Goal: Task Accomplishment & Management: Manage account settings

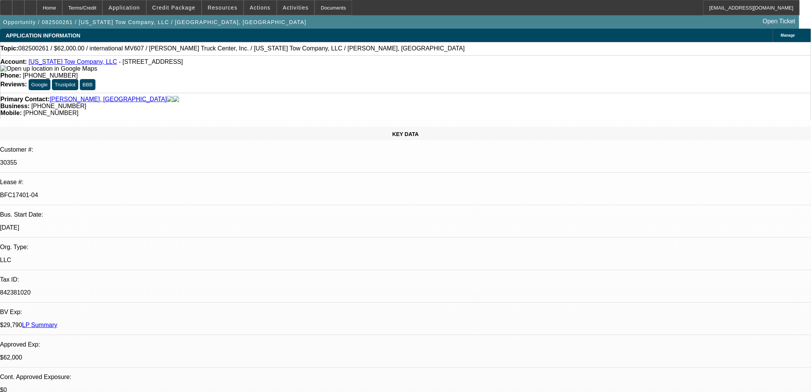
select select "0"
select select "2"
select select "0"
select select "6"
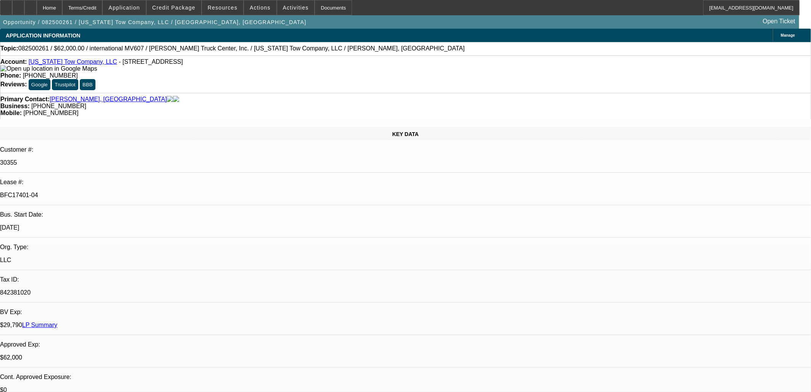
select select "0"
select select "2"
select select "0"
select select "6"
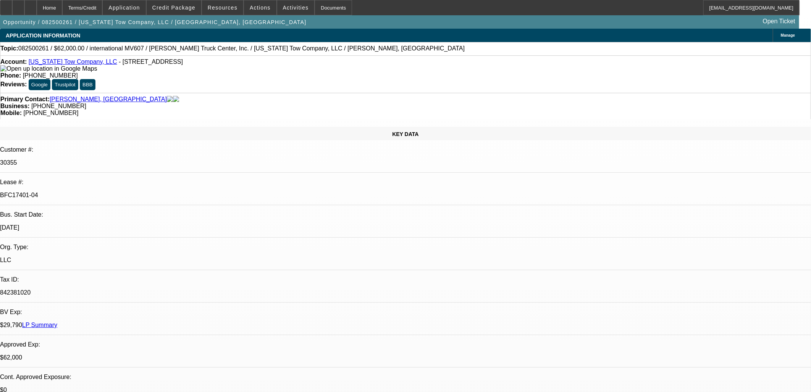
select select "0"
select select "2"
select select "0"
select select "6"
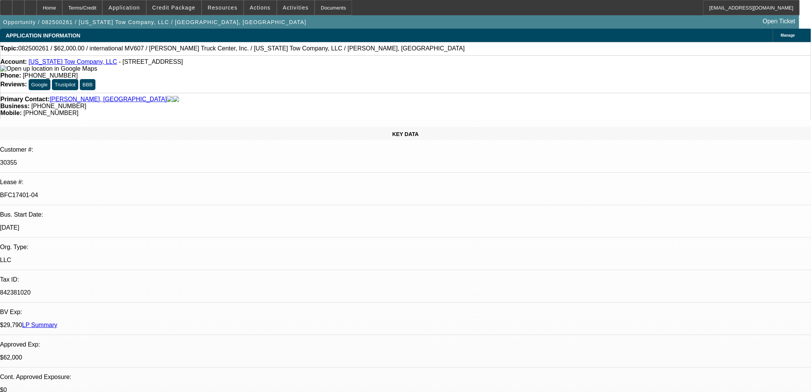
select select "0"
select select "2"
select select "0"
select select "6"
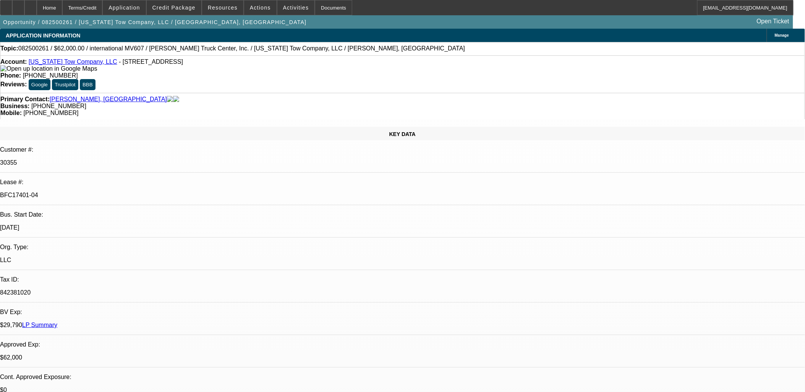
drag, startPoint x: 581, startPoint y: 254, endPoint x: 543, endPoint y: 253, distance: 37.8
drag, startPoint x: 543, startPoint y: 253, endPoint x: 624, endPoint y: 262, distance: 81.5
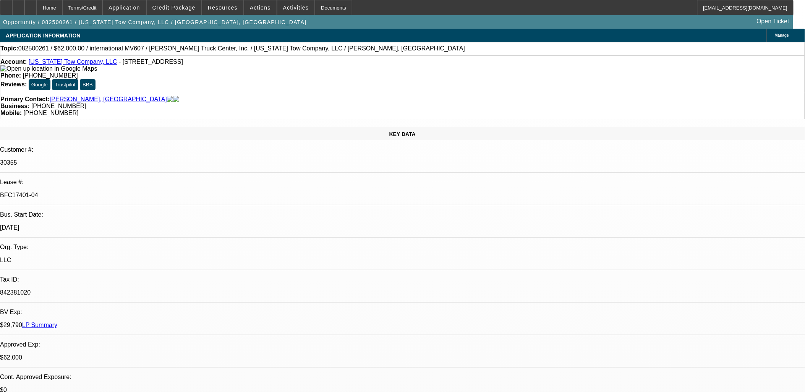
drag, startPoint x: 624, startPoint y: 262, endPoint x: 616, endPoint y: 250, distance: 15.0
drag, startPoint x: 616, startPoint y: 250, endPoint x: 630, endPoint y: 253, distance: 15.2
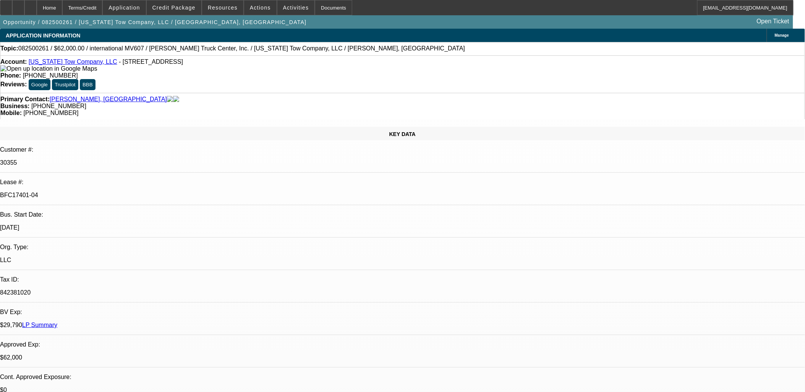
drag, startPoint x: 627, startPoint y: 259, endPoint x: 572, endPoint y: 257, distance: 55.8
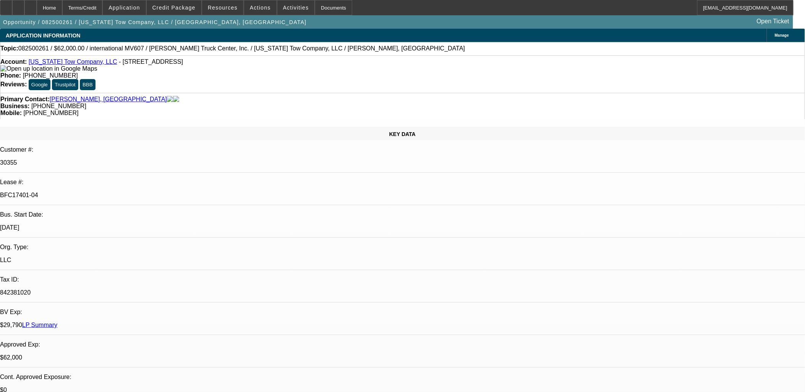
drag, startPoint x: 577, startPoint y: 260, endPoint x: 585, endPoint y: 260, distance: 8.0
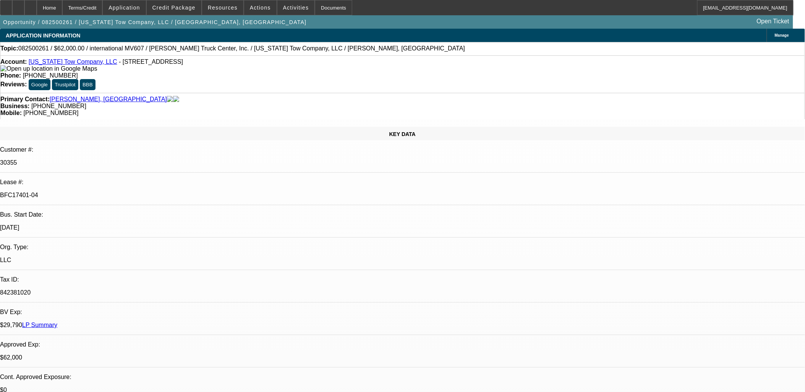
drag, startPoint x: 604, startPoint y: 264, endPoint x: 587, endPoint y: 261, distance: 16.6
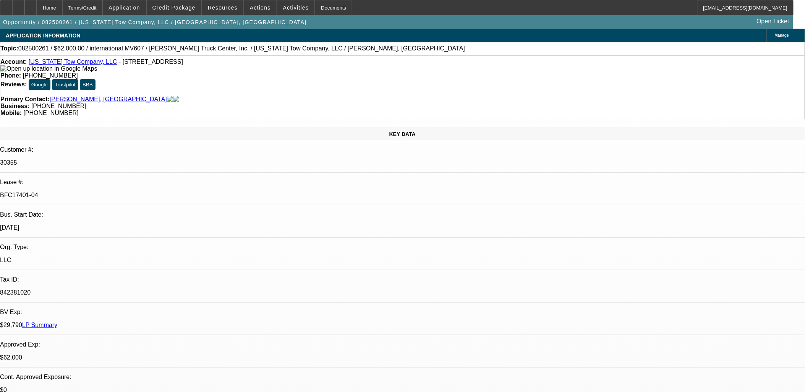
scroll to position [928, 0]
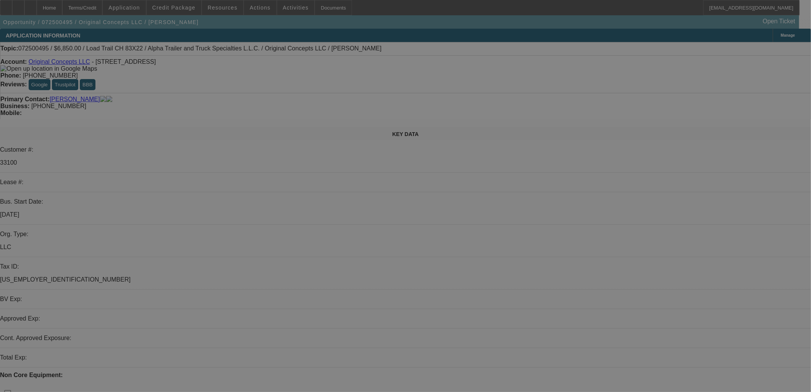
select select "0"
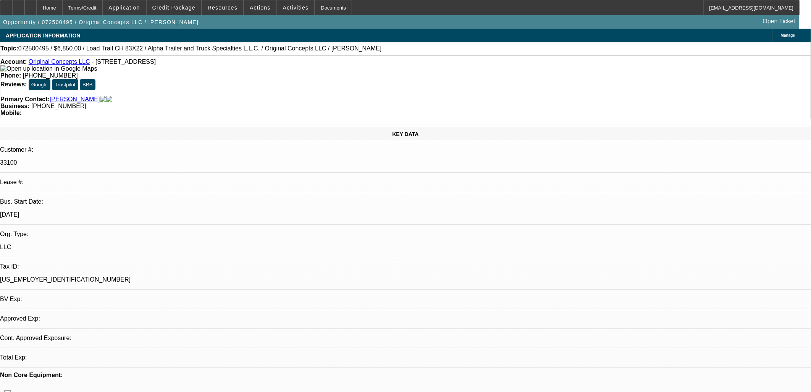
select select "2"
select select "0"
select select "6"
select select "0"
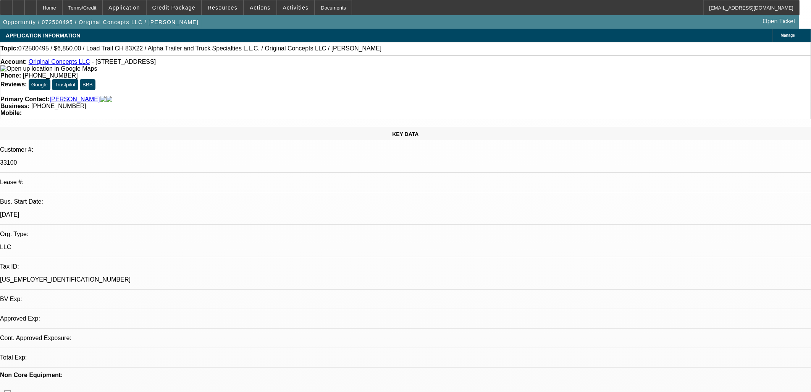
select select "2"
select select "0"
select select "6"
select select "0"
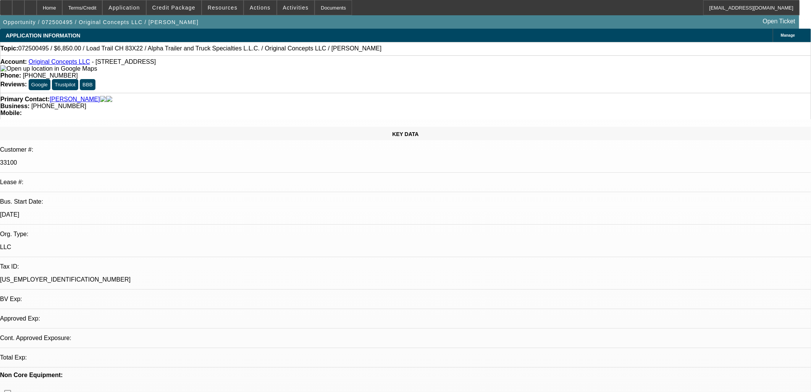
select select "2"
select select "0"
select select "6"
select select "0"
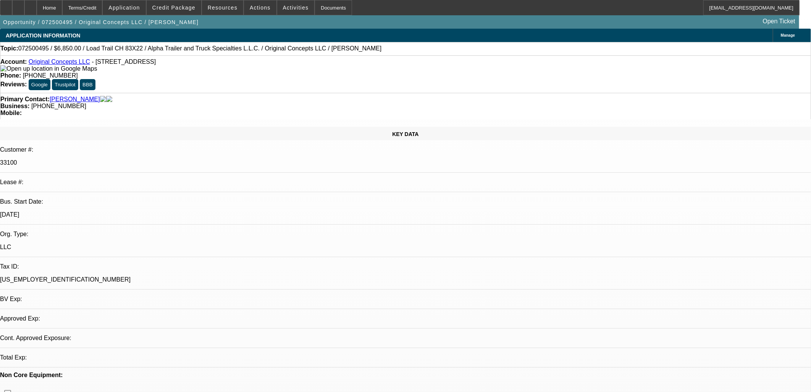
select select "2"
select select "0"
select select "6"
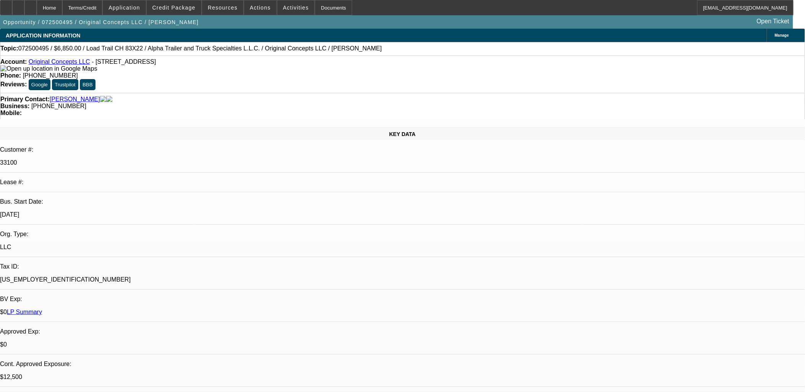
scroll to position [424, 0]
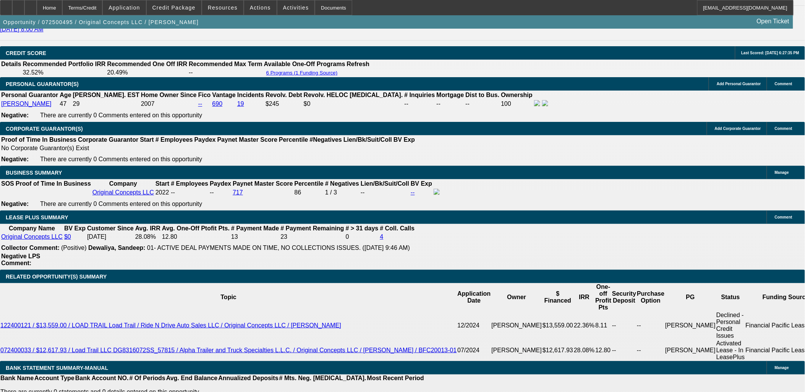
scroll to position [1103, 0]
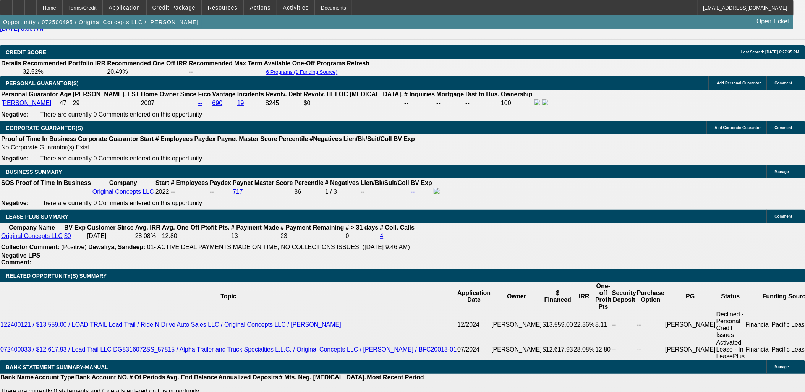
click at [24, 6] on div at bounding box center [18, 7] width 12 height 15
click at [194, 11] on span at bounding box center [174, 7] width 55 height 18
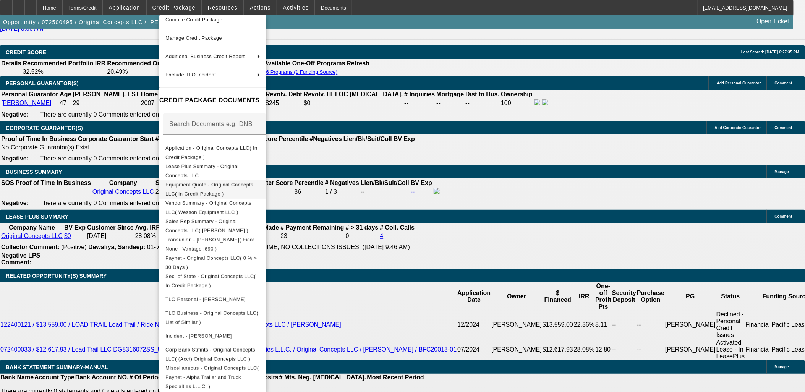
scroll to position [0, 0]
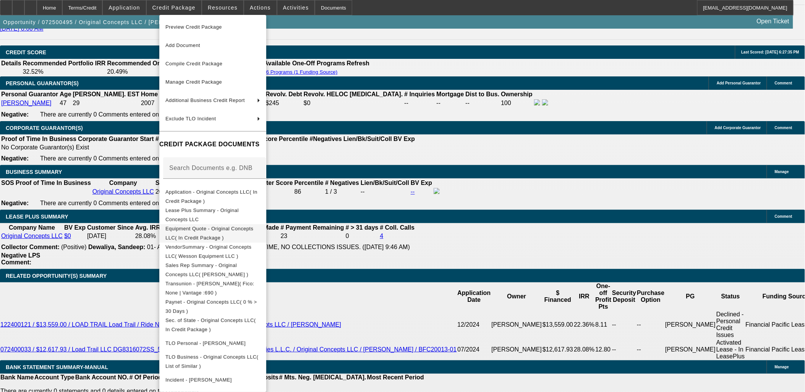
click at [246, 231] on span "Equipment Quote - Original Concepts LLC( In Credit Package )" at bounding box center [209, 232] width 88 height 15
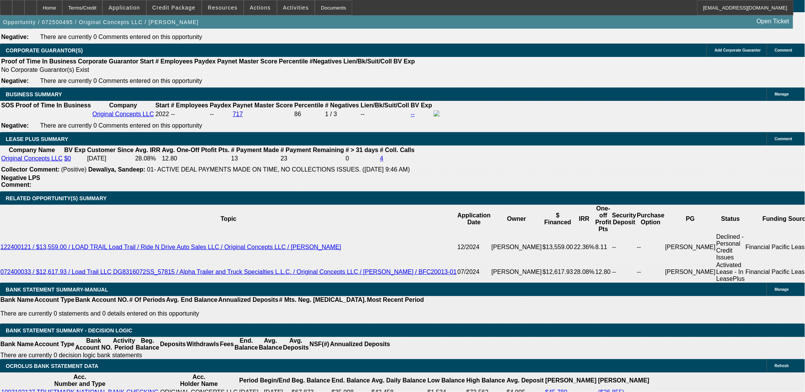
scroll to position [1188, 0]
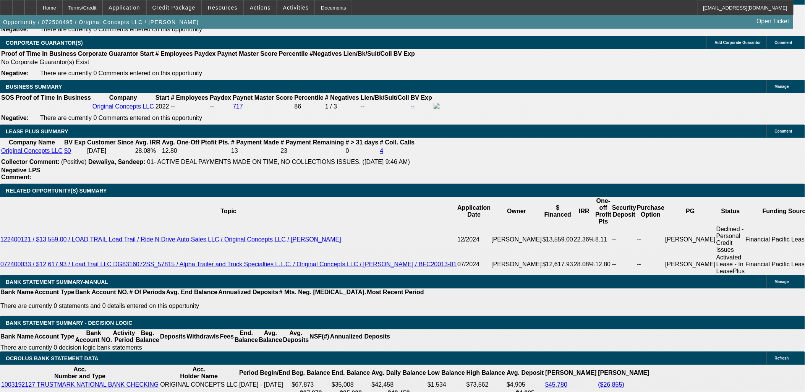
drag, startPoint x: 119, startPoint y: 92, endPoint x: 193, endPoint y: 97, distance: 74.2
drag, startPoint x: 116, startPoint y: 92, endPoint x: 199, endPoint y: 97, distance: 83.0
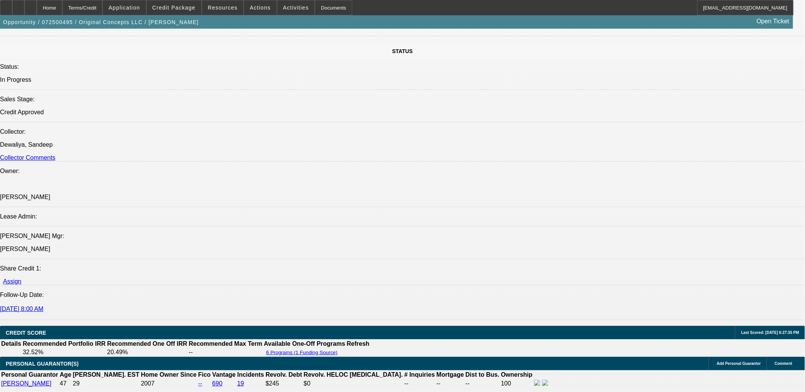
scroll to position [721, 0]
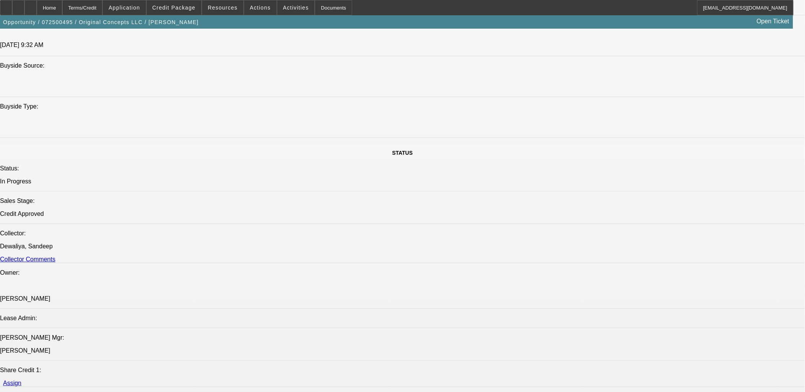
drag, startPoint x: 215, startPoint y: 197, endPoint x: 214, endPoint y: 203, distance: 5.4
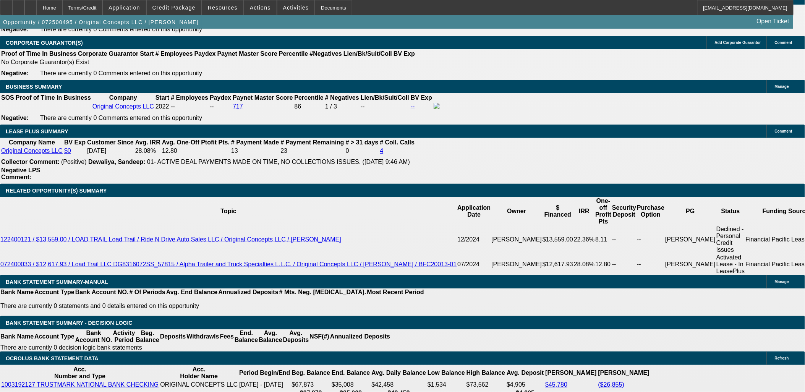
drag, startPoint x: 151, startPoint y: 116, endPoint x: 154, endPoint y: 126, distance: 9.9
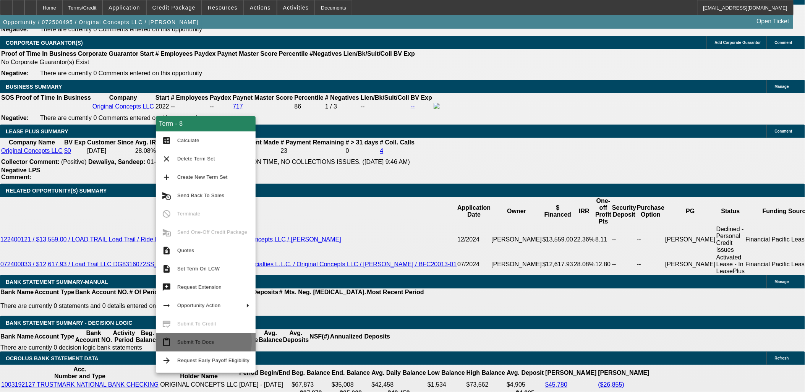
click at [197, 341] on span "Submit To Docs" at bounding box center [195, 342] width 37 height 6
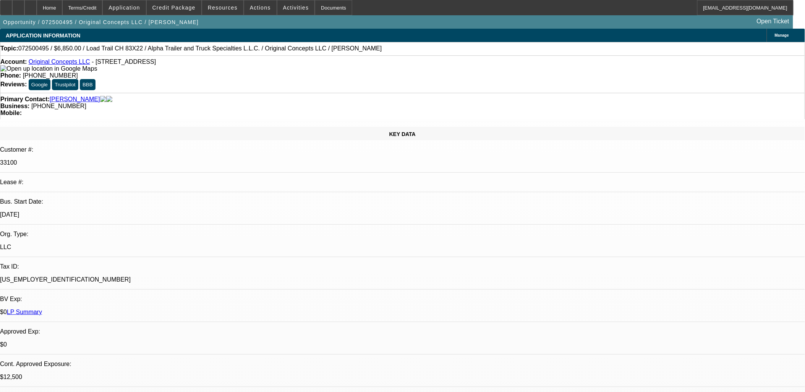
select select "0"
select select "2"
select select "0"
select select "6"
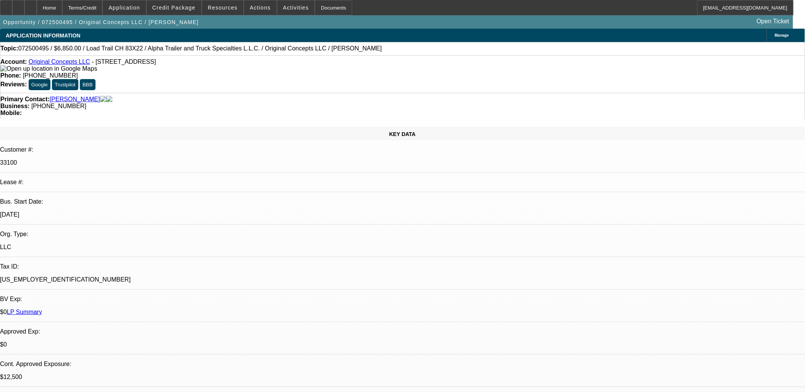
select select "0"
select select "2"
select select "0"
select select "6"
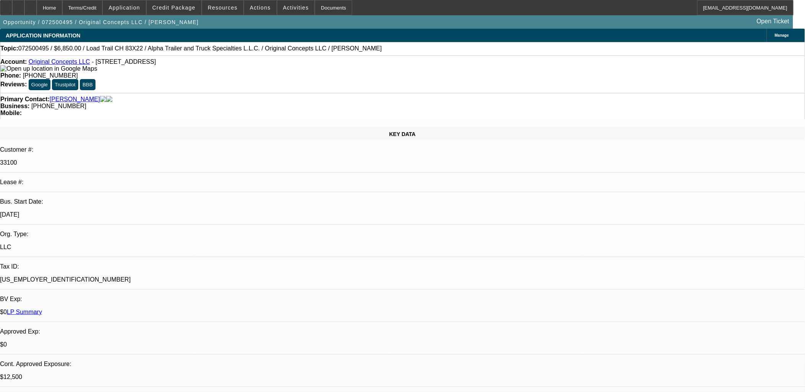
select select "0"
select select "2"
select select "0"
select select "6"
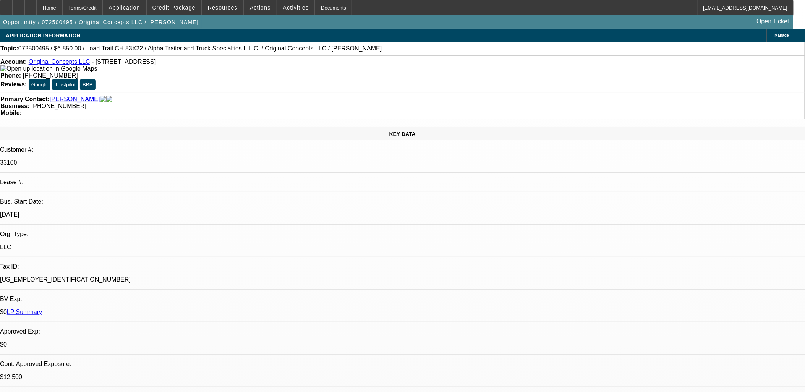
select select "0"
select select "2"
select select "0"
select select "6"
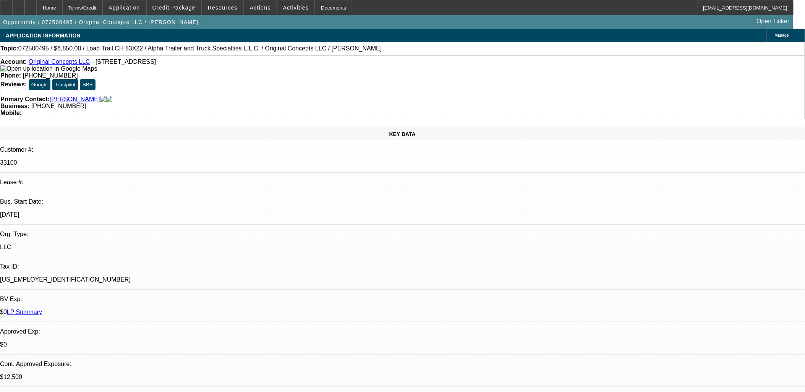
scroll to position [1188, 0]
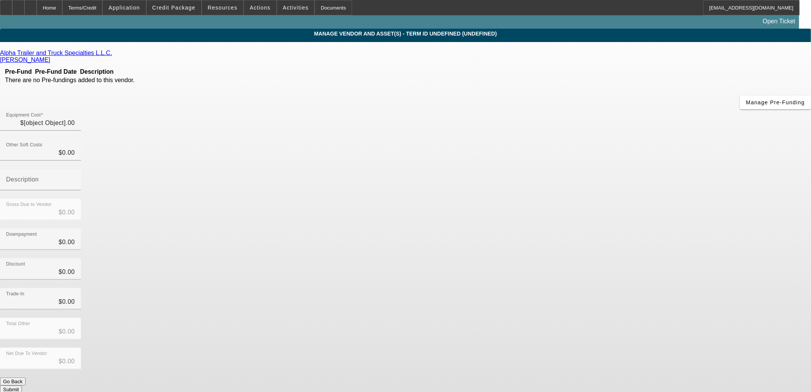
type input "$7,350.00"
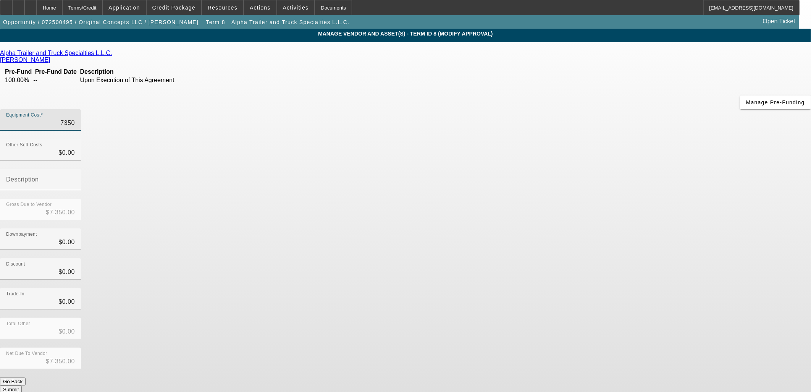
click at [75, 118] on input "7350" at bounding box center [40, 122] width 69 height 9
type input "8"
type input "$8.00"
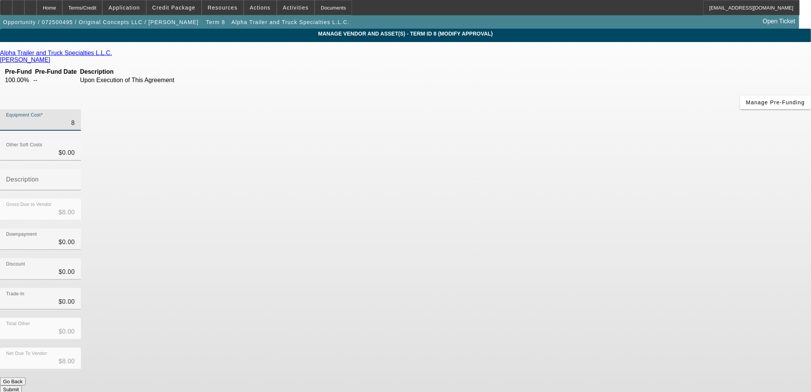
type input "81"
type input "$81.00"
type input "819"
type input "$819.00"
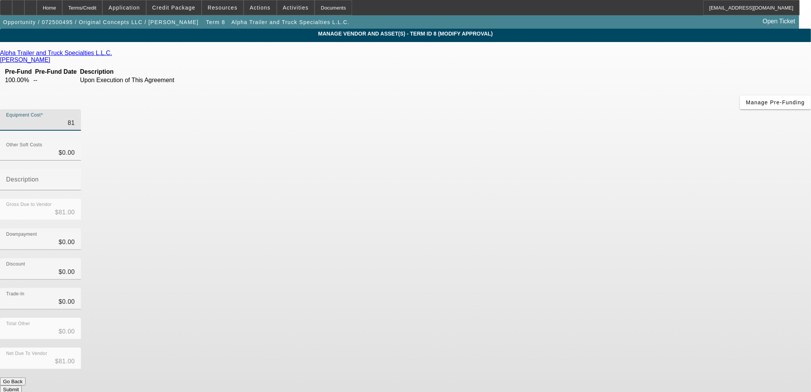
type input "$819.00"
type input "8199"
type input "$8,199.00"
type input "8199.9"
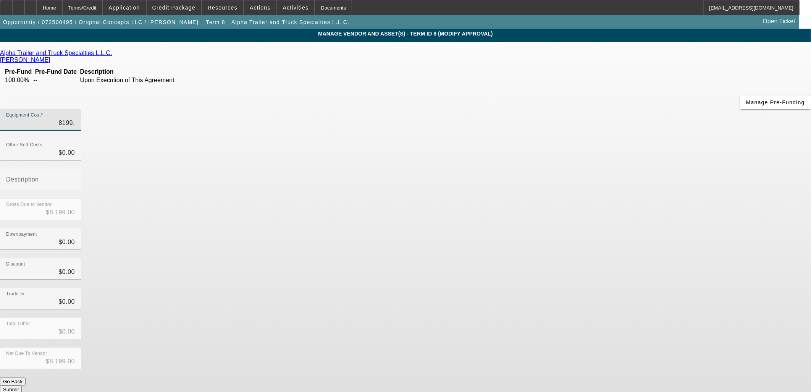
type input "$8,199.90"
click at [626, 348] on div "Net Due To Vendor $8,199.90" at bounding box center [405, 363] width 811 height 30
click at [22, 385] on button "Submit" at bounding box center [11, 389] width 22 height 8
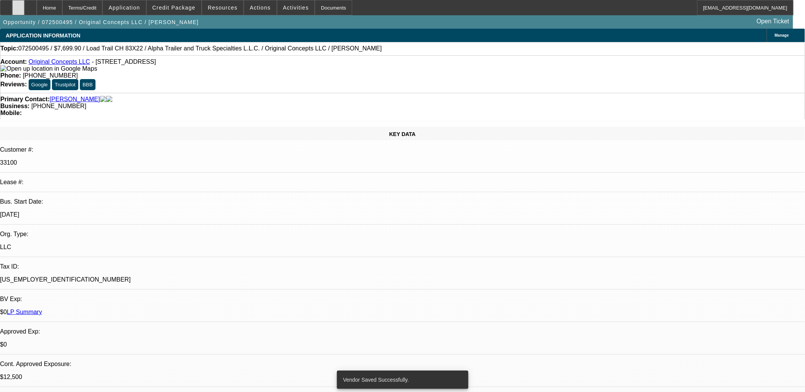
select select "0"
select select "2"
select select "0"
select select "6"
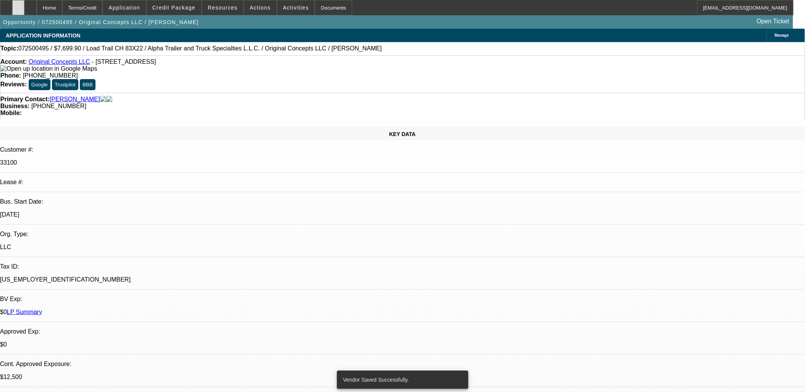
select select "0"
select select "2"
select select "0"
select select "6"
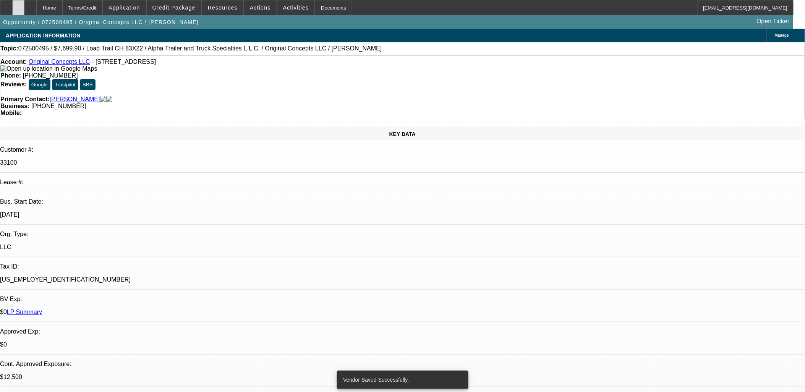
select select "0"
select select "2"
select select "0"
select select "6"
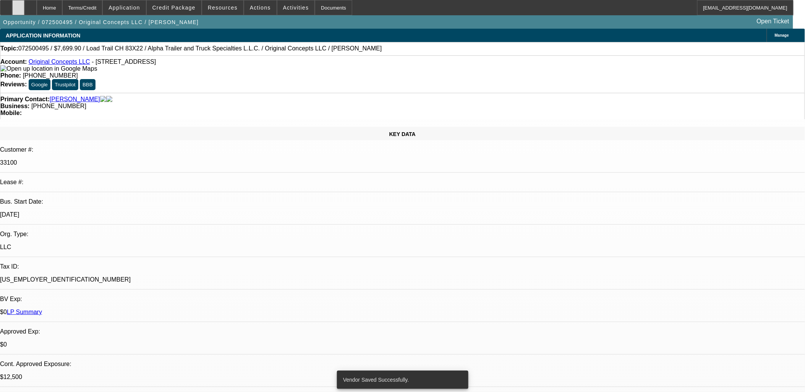
select select "0"
select select "2"
select select "0"
select select "6"
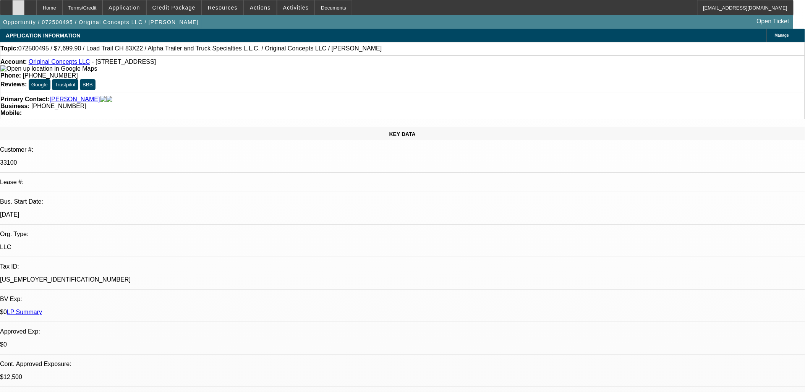
click at [18, 5] on icon at bounding box center [18, 5] width 0 height 0
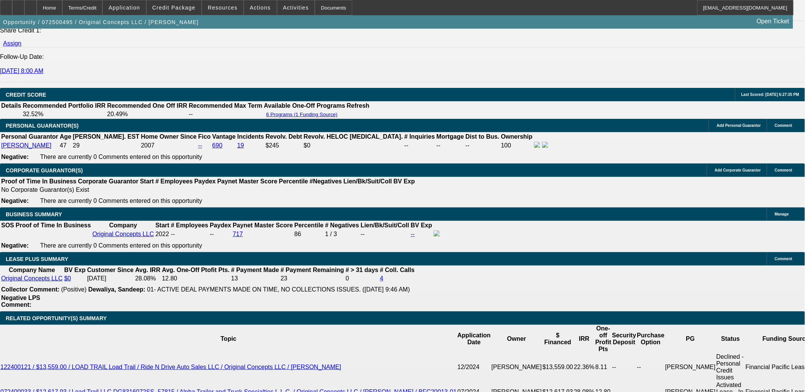
scroll to position [1188, 0]
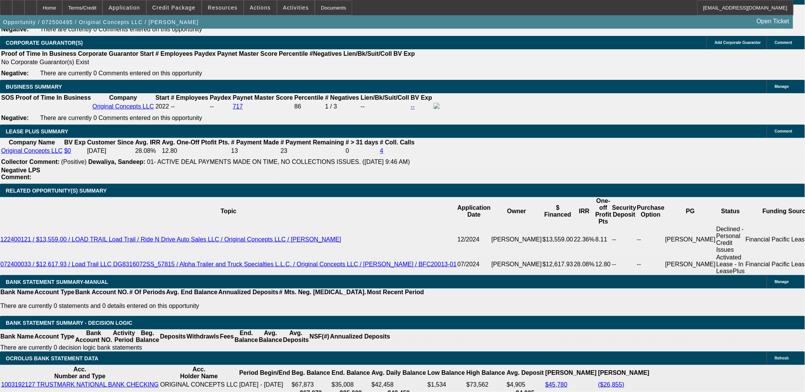
type input "405.54"
type input "$811.08"
type input "UNKNOWN"
type input "23.6"
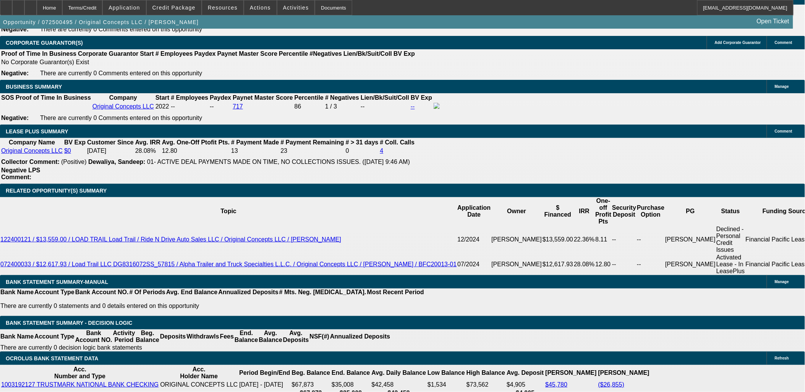
type input "405.5"
type input "$811.00"
type input "405.556"
type input "$811.10"
type input "405.5"
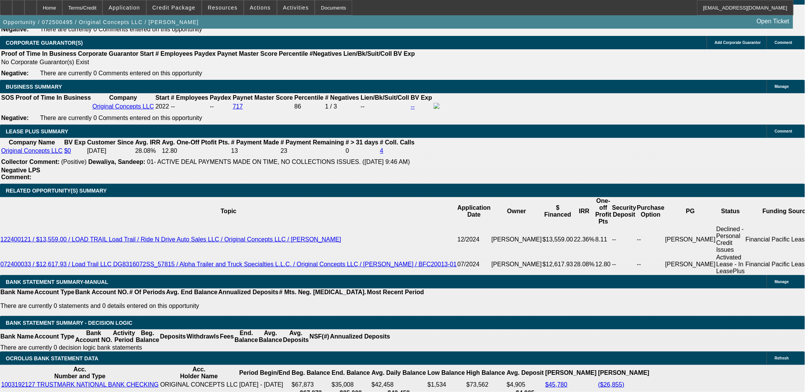
type input "$811.00"
type input "405.55"
type input "$811.10"
type input "$405.55"
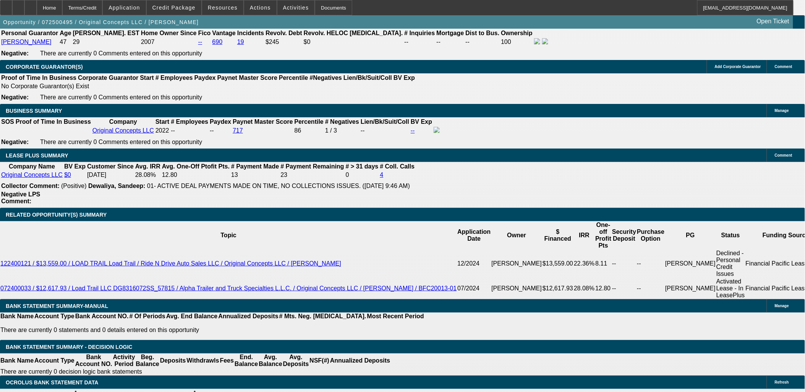
scroll to position [1146, 0]
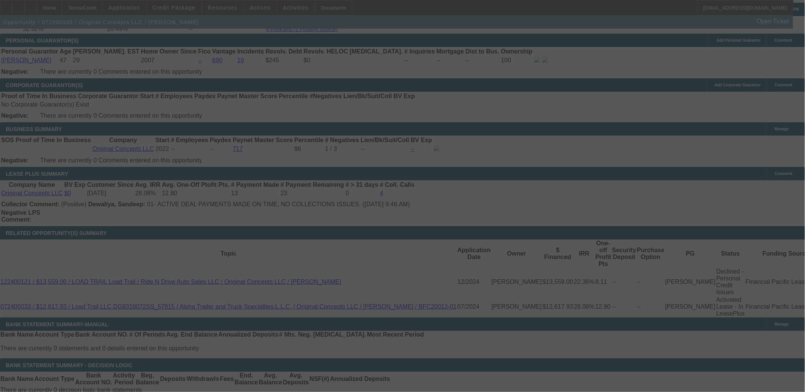
select select "0"
select select "2"
select select "0"
select select "6"
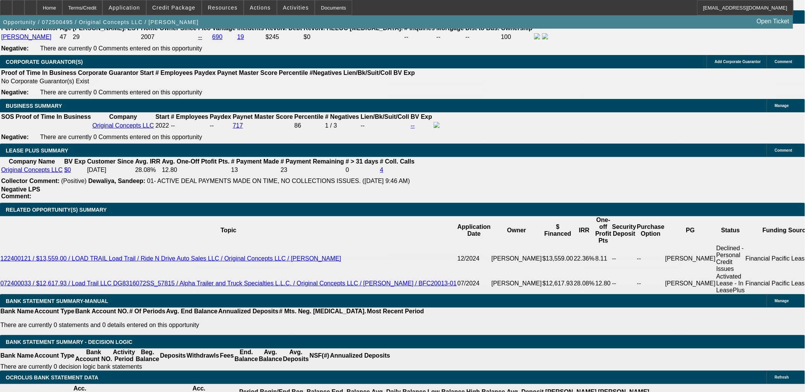
scroll to position [1188, 0]
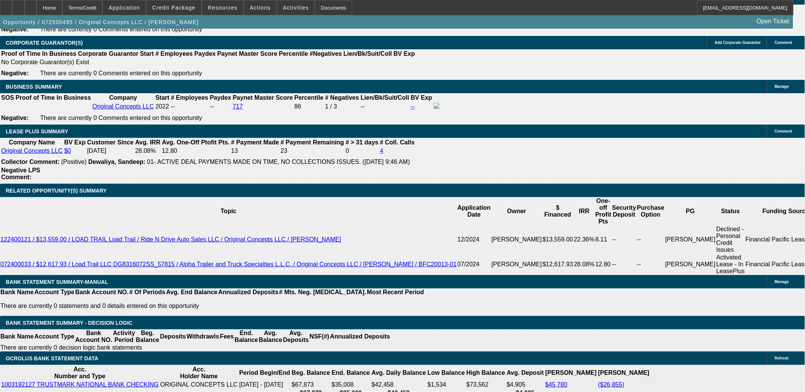
drag, startPoint x: 144, startPoint y: 237, endPoint x: 165, endPoint y: 236, distance: 21.1
type input "405.99"
type input "$811.98"
type input "UNKNOWN"
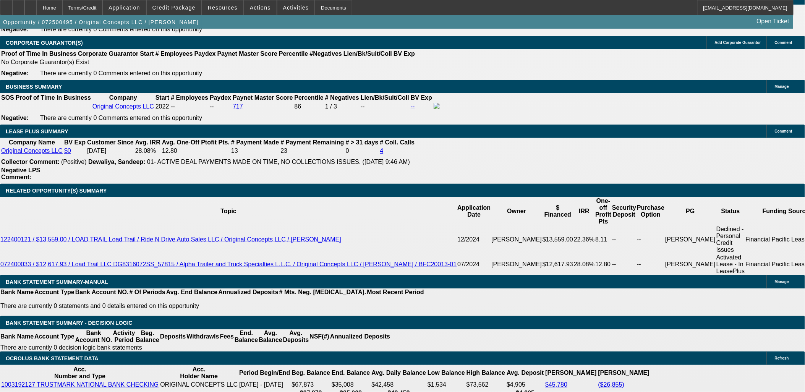
type input "23.7"
type input "$405.99"
drag, startPoint x: 152, startPoint y: 106, endPoint x: 120, endPoint y: 82, distance: 39.8
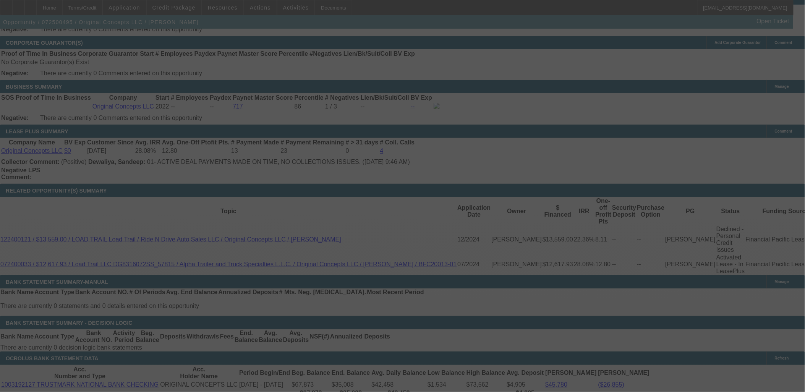
select select "0"
select select "2"
select select "0"
select select "6"
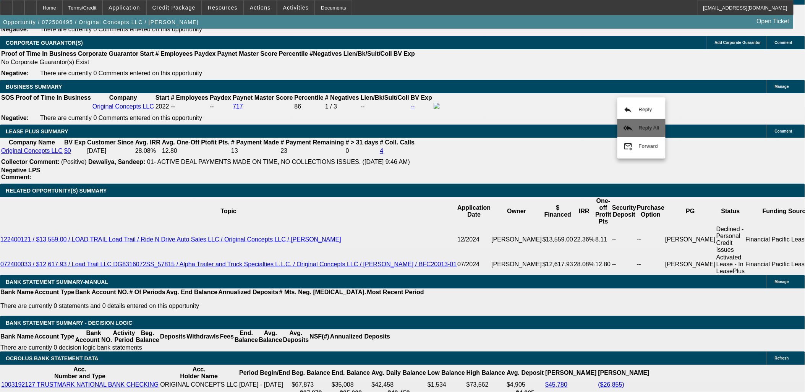
click at [627, 127] on mat-icon "reply_all" at bounding box center [627, 127] width 9 height 9
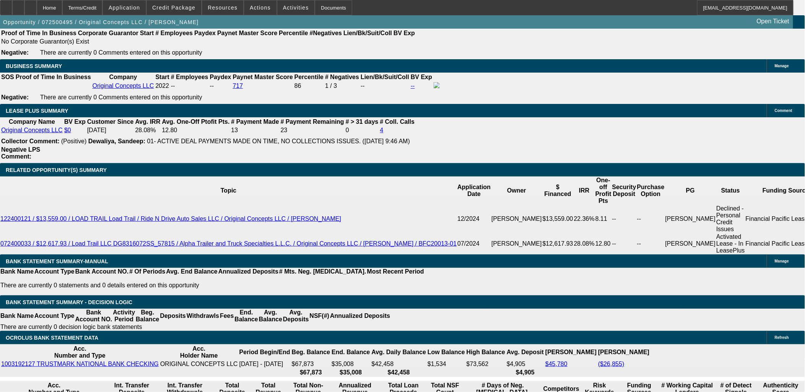
scroll to position [1188, 0]
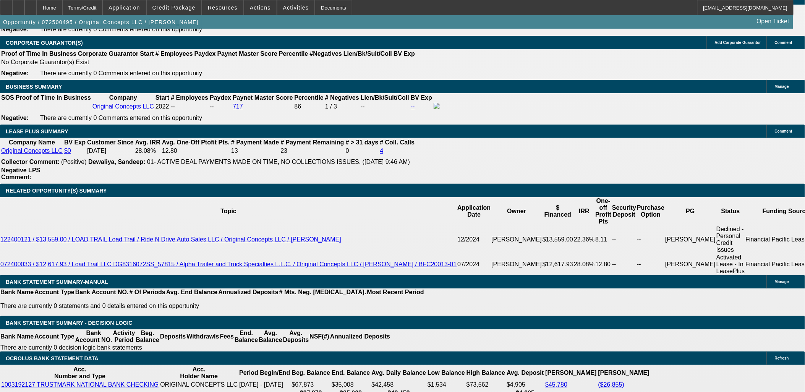
type input "$405.99"
type input "735"
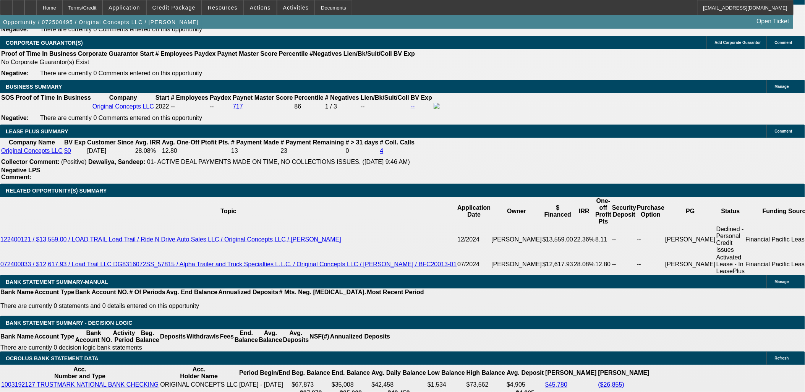
type input "UNKNOWN"
type input "$819.99"
drag, startPoint x: 66, startPoint y: 261, endPoint x: 140, endPoint y: 237, distance: 77.9
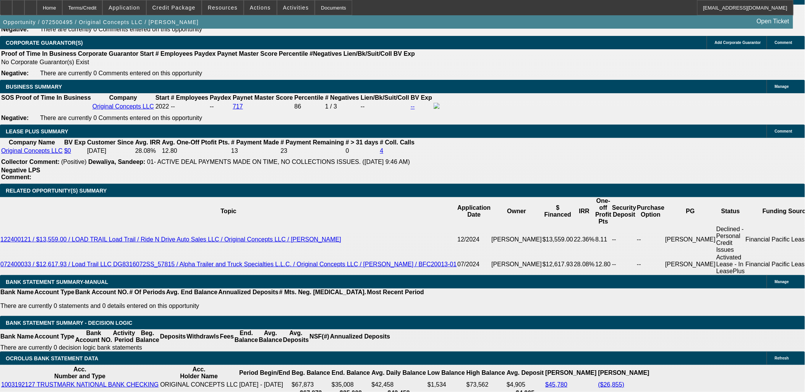
type input "$404.99"
drag, startPoint x: 134, startPoint y: 111, endPoint x: 123, endPoint y: 80, distance: 33.1
type input "$809.98"
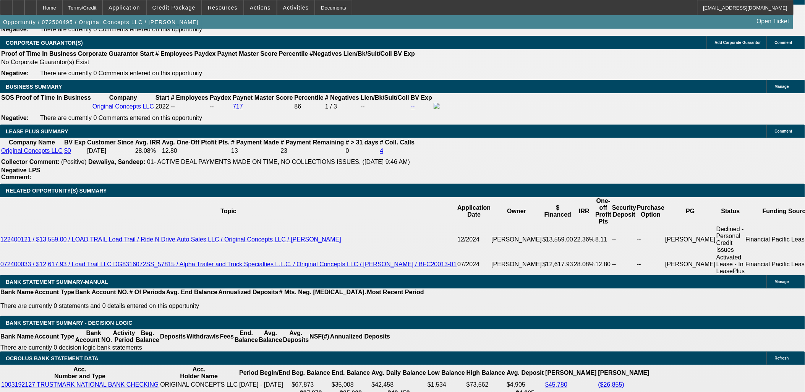
type input "23.4"
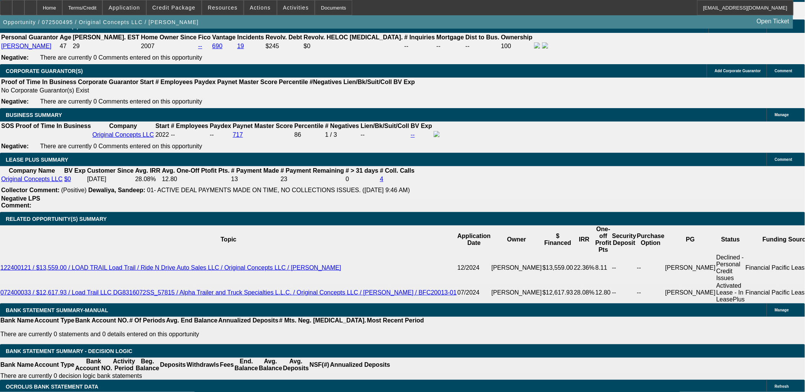
scroll to position [1146, 0]
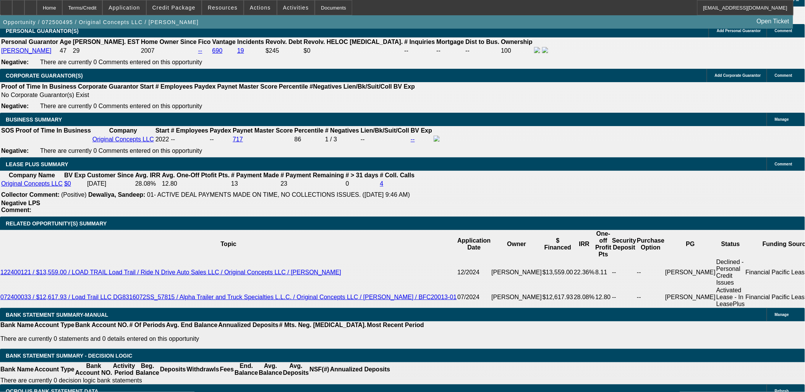
scroll to position [1188, 0]
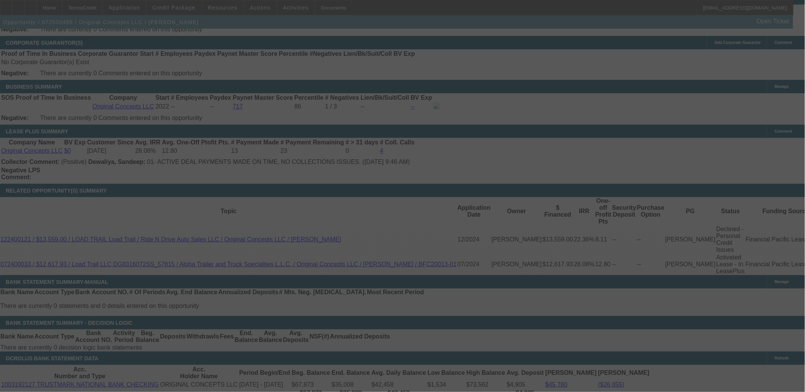
select select "0"
select select "2"
select select "0"
select select "6"
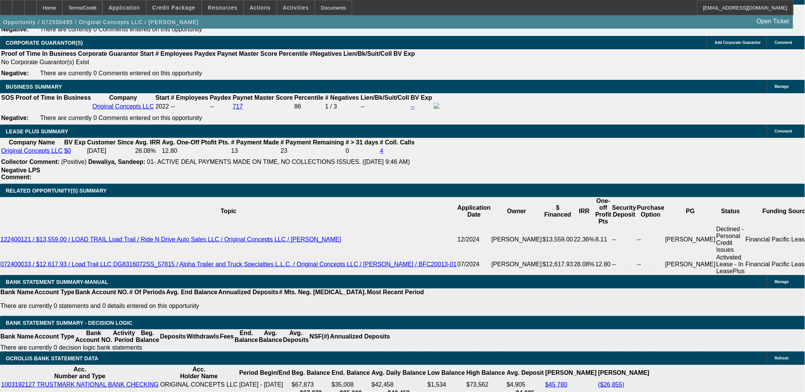
type input "$403.99"
drag, startPoint x: 142, startPoint y: 146, endPoint x: 144, endPoint y: 133, distance: 13.5
type input "$807.98"
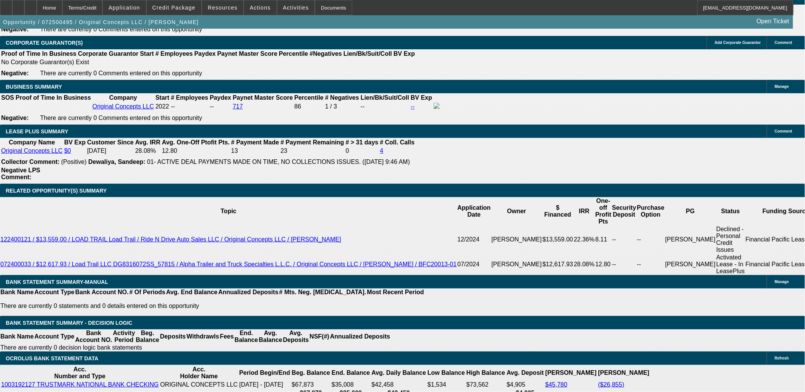
type input "UNKNOWN"
type input "23.2"
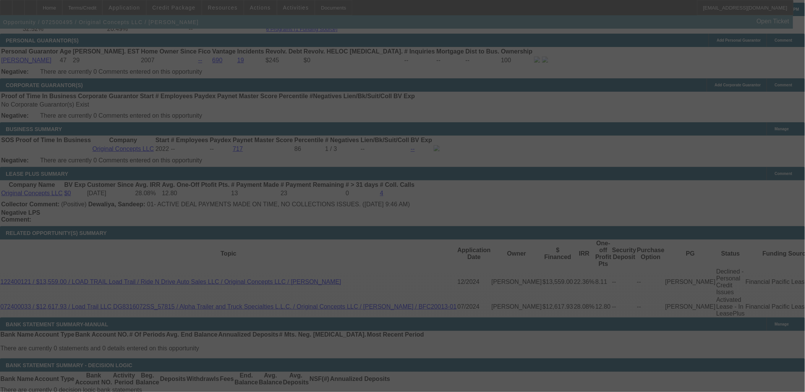
select select "0"
select select "2"
select select "0"
select select "6"
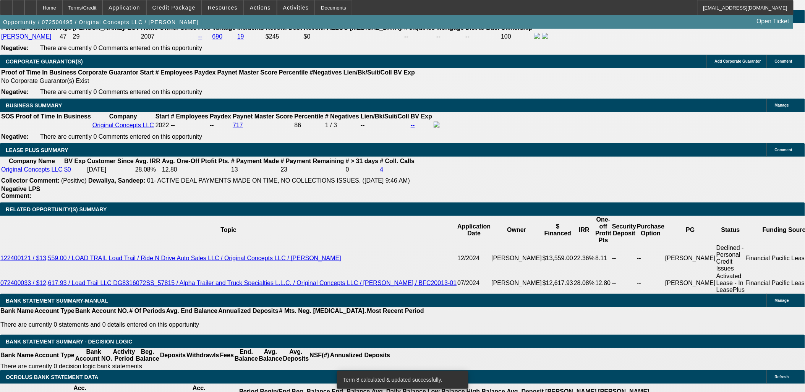
scroll to position [1188, 0]
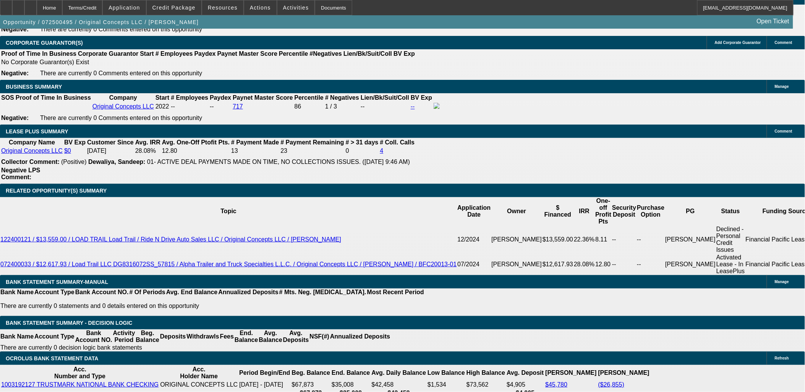
type input "402.99"
type input "$805.98"
type input "UNKNOWN"
type input "22.9"
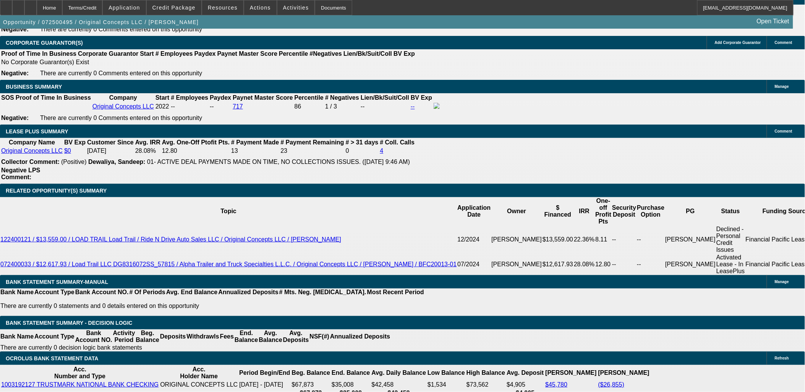
type input "403.99"
type input "$807.98"
type input "23.2"
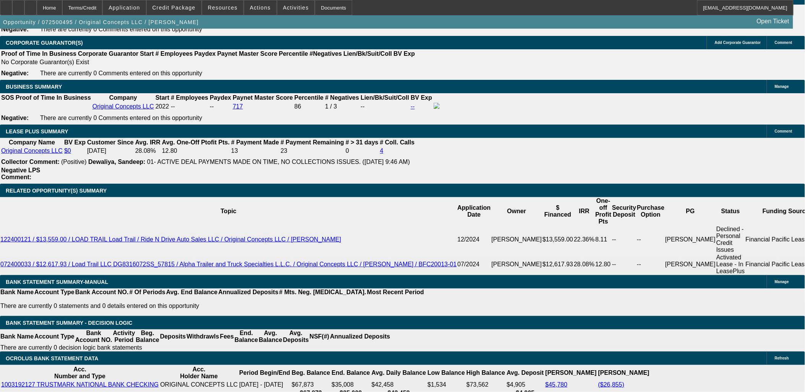
drag, startPoint x: 147, startPoint y: 237, endPoint x: 155, endPoint y: 77, distance: 160.6
type input "403.95"
type input "$807.90"
type input "$403.95"
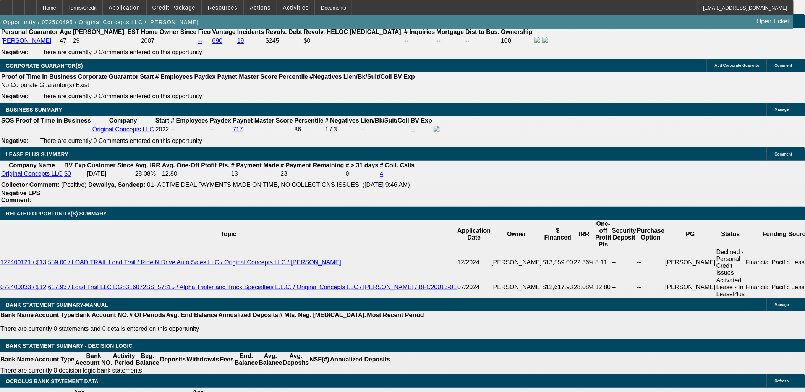
scroll to position [1146, 0]
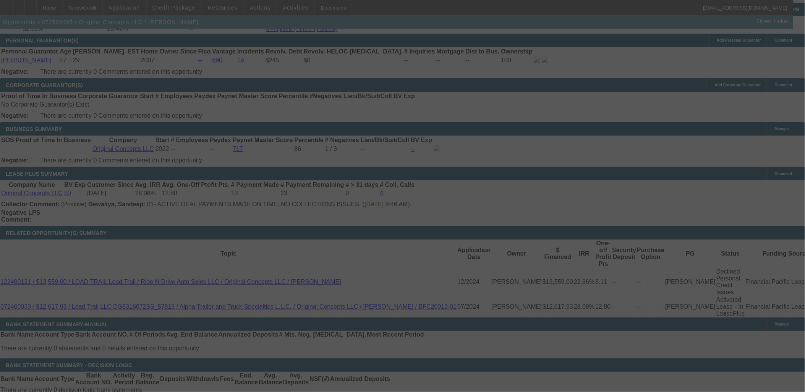
select select "0"
select select "2"
select select "0"
select select "6"
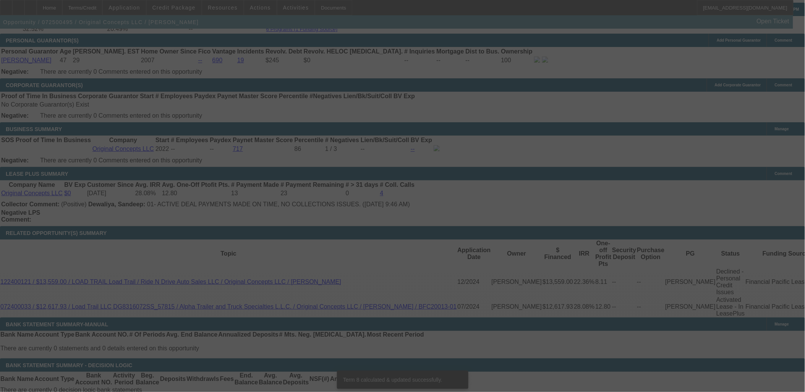
scroll to position [1188, 0]
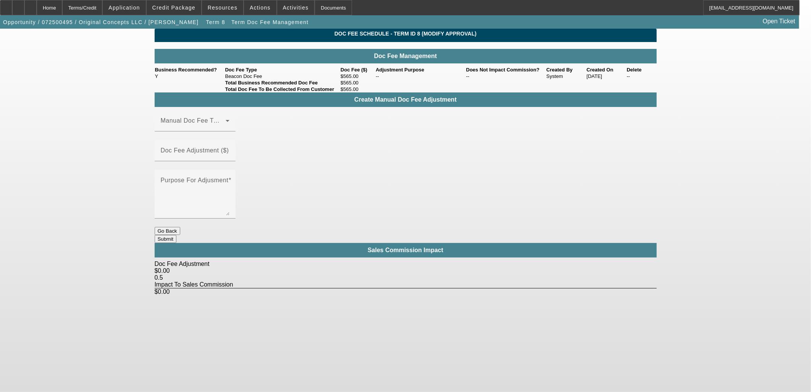
click at [395, 207] on div "Doc Fee Schedule - Term ID 8 (Modify Approval) Doc Fee Management Business Reco…" at bounding box center [406, 162] width 502 height 267
click at [180, 227] on button "Go Back" at bounding box center [168, 231] width 26 height 8
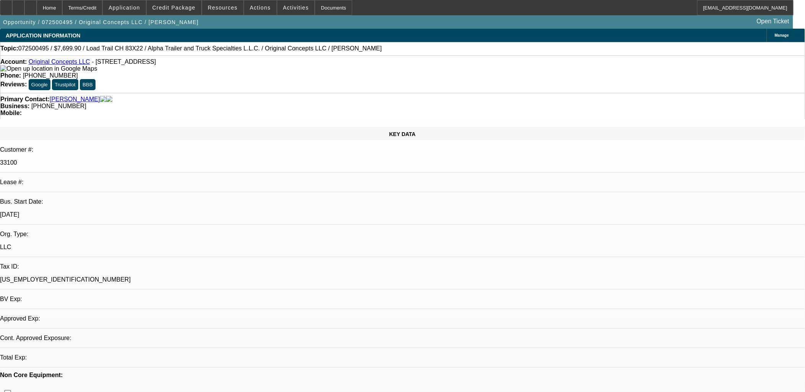
select select "0"
select select "2"
select select "0"
select select "6"
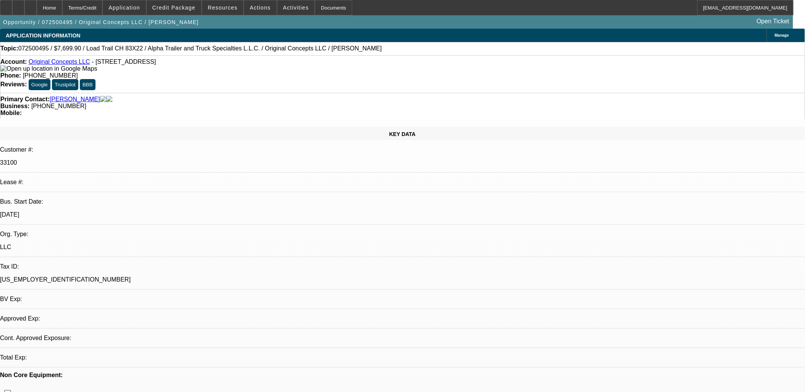
select select "0"
select select "2"
select select "0"
select select "6"
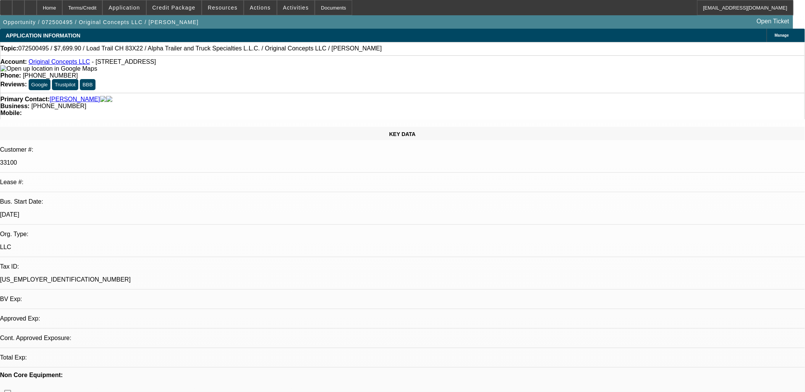
select select "0"
select select "2"
select select "0"
select select "6"
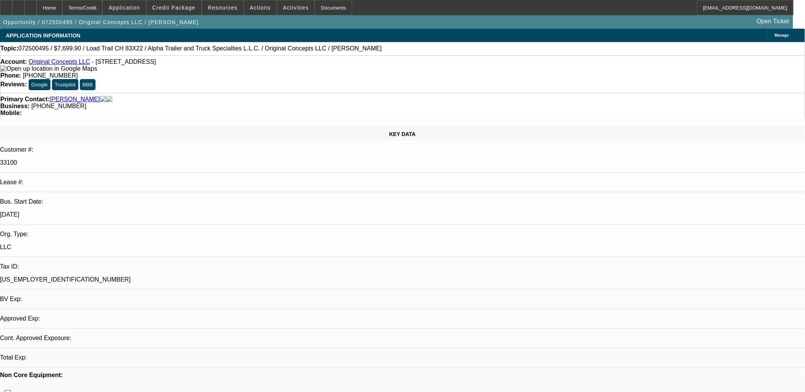
select select "0"
select select "2"
select select "0"
select select "6"
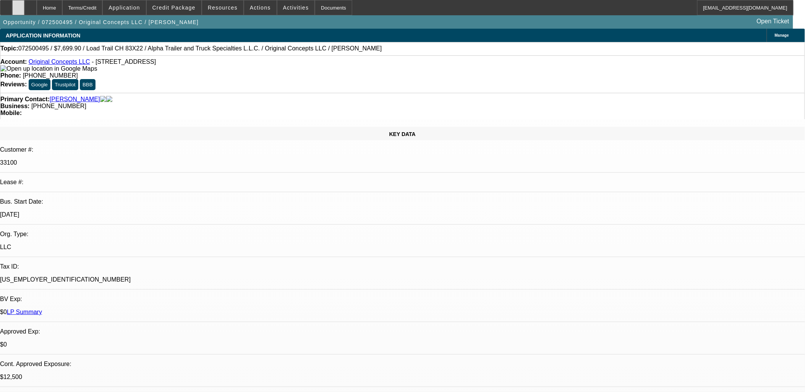
click at [24, 8] on div at bounding box center [18, 7] width 12 height 15
click at [190, 4] on span at bounding box center [174, 7] width 55 height 18
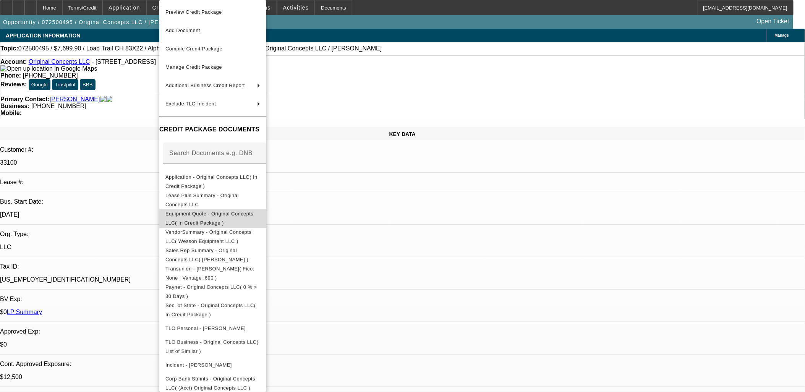
click at [249, 213] on span "Equipment Quote - Original Concepts LLC( In Credit Package )" at bounding box center [209, 218] width 88 height 15
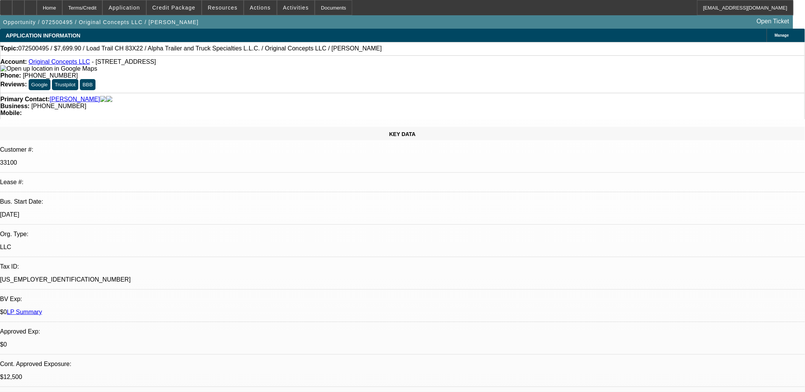
drag, startPoint x: 566, startPoint y: 296, endPoint x: 478, endPoint y: 224, distance: 113.6
drag, startPoint x: 478, startPoint y: 224, endPoint x: 335, endPoint y: 199, distance: 145.3
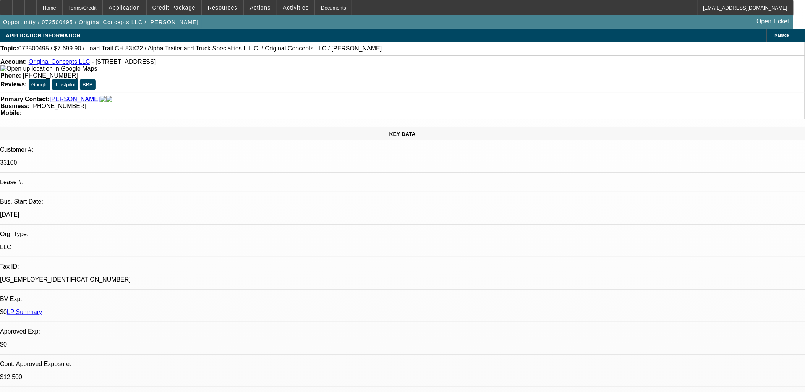
drag, startPoint x: 333, startPoint y: 205, endPoint x: 289, endPoint y: 199, distance: 43.9
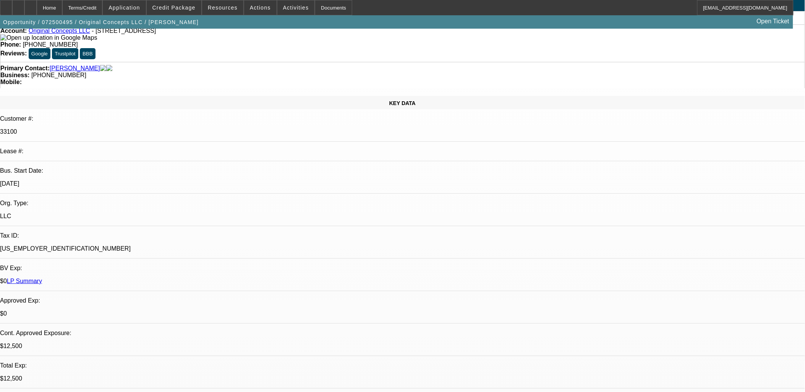
scroll to position [0, 0]
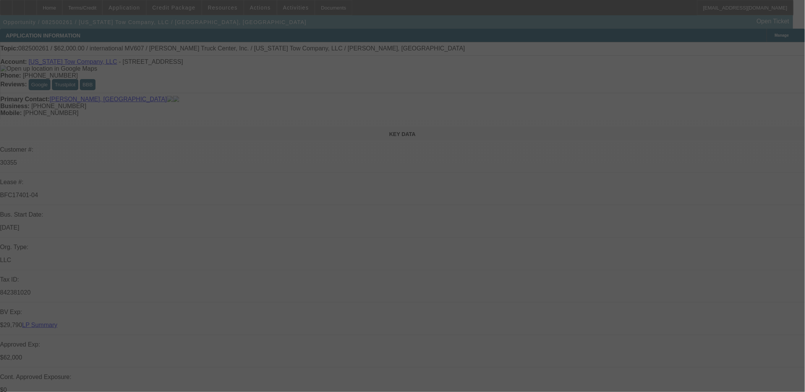
select select "0"
select select "2"
select select "0"
select select "2"
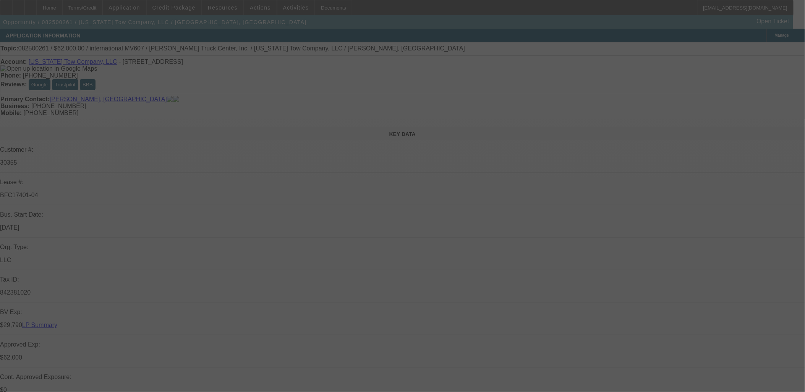
select select "0"
select select "2"
select select "0"
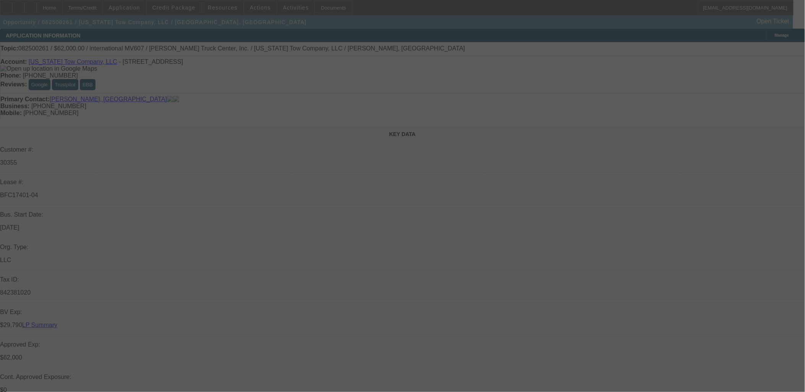
select select "2"
select select "0"
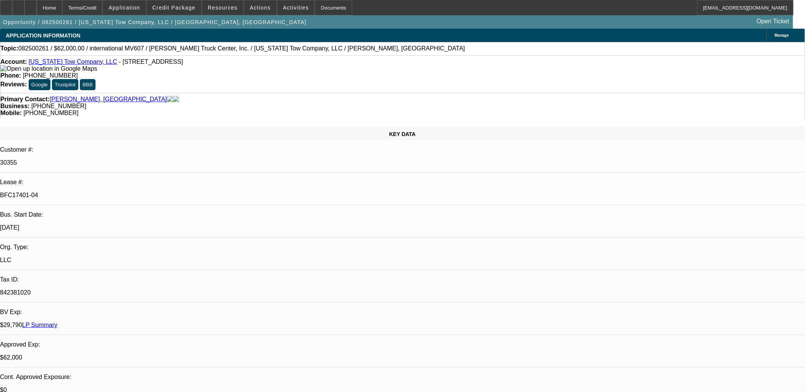
select select "1"
select select "2"
select select "6"
select select "1"
select select "2"
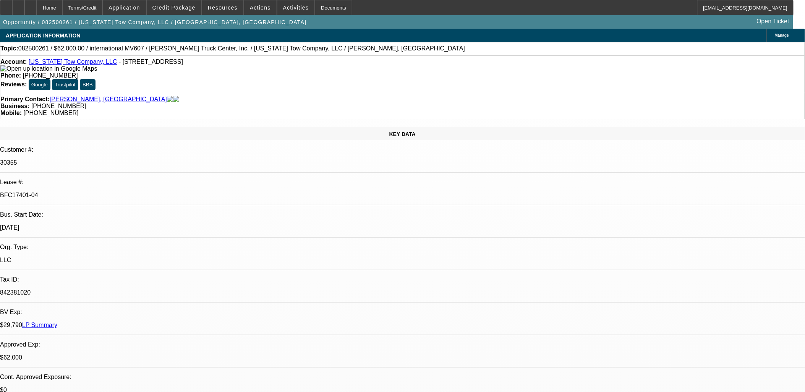
select select "6"
select select "1"
select select "2"
select select "6"
select select "1"
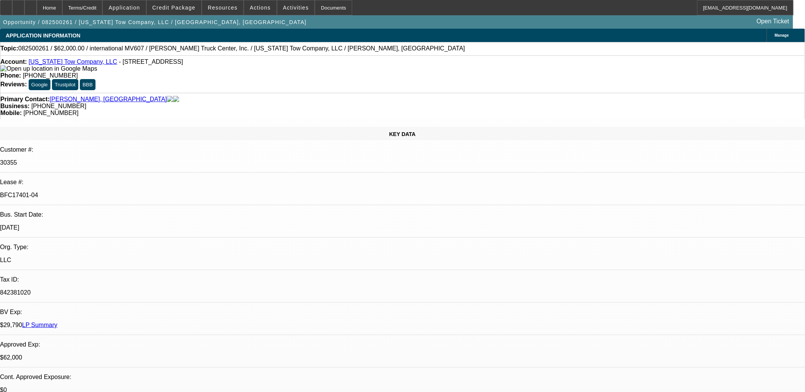
select select "2"
select select "6"
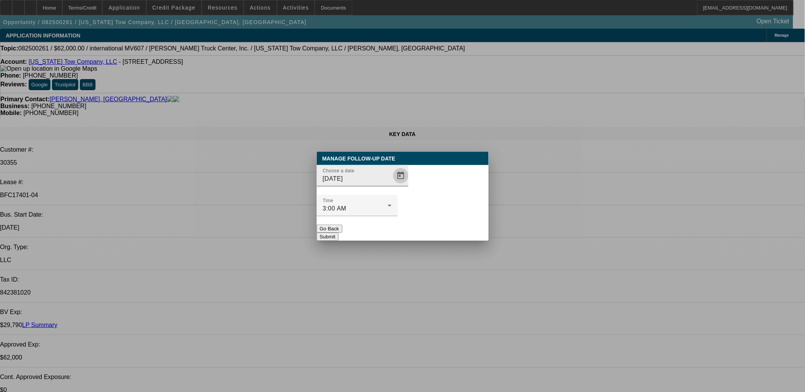
click at [391, 185] on span "Open calendar" at bounding box center [400, 176] width 18 height 18
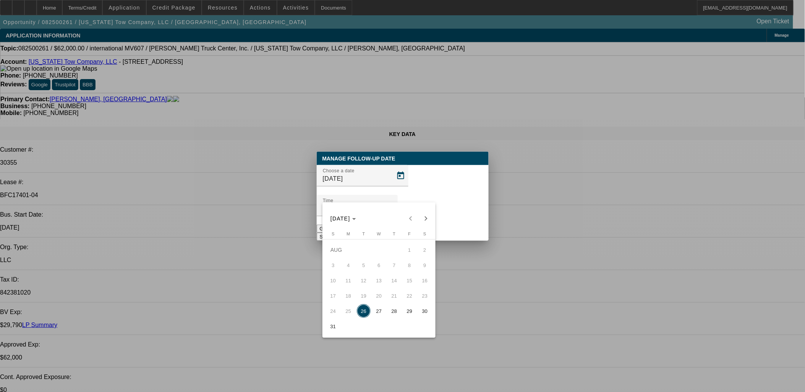
drag, startPoint x: 376, startPoint y: 314, endPoint x: 455, endPoint y: 212, distance: 128.4
click at [377, 314] on span "27" at bounding box center [379, 311] width 14 height 14
type input "[DATE]"
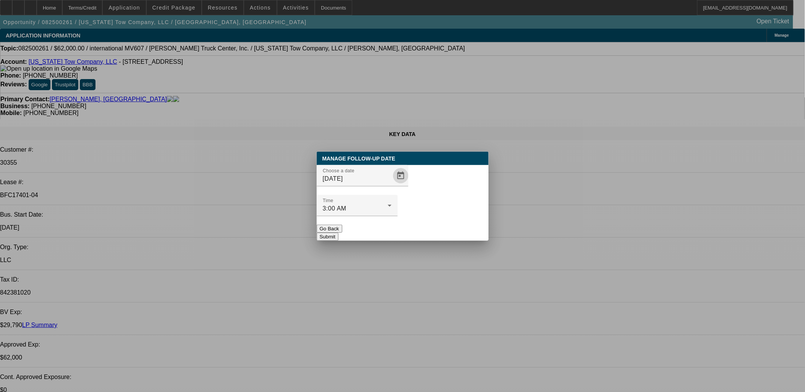
drag, startPoint x: 444, startPoint y: 221, endPoint x: 544, endPoint y: 173, distance: 110.9
click at [338, 233] on button "Submit" at bounding box center [328, 237] width 22 height 8
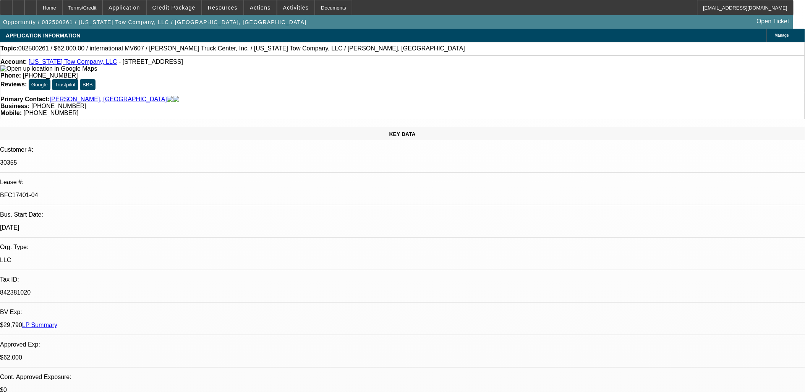
scroll to position [928, 0]
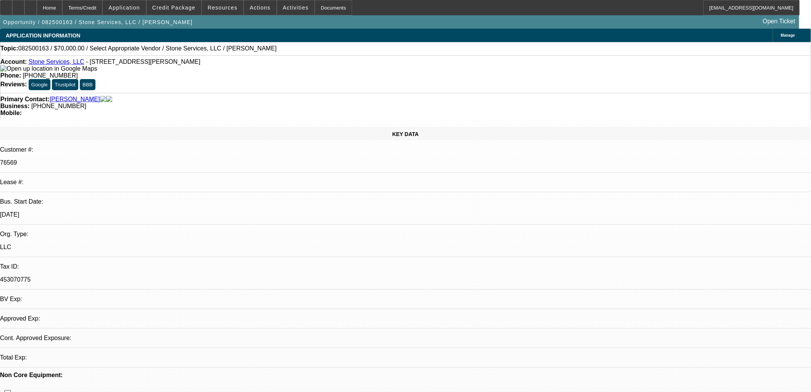
select select "0"
select select "2"
select select "0.1"
select select "4"
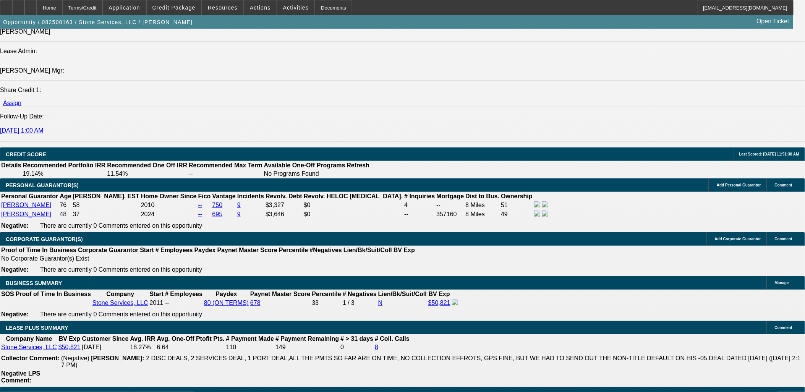
scroll to position [1103, 0]
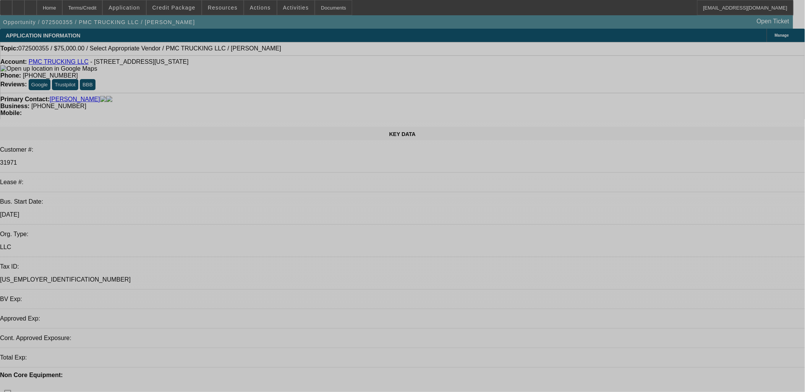
select select "0"
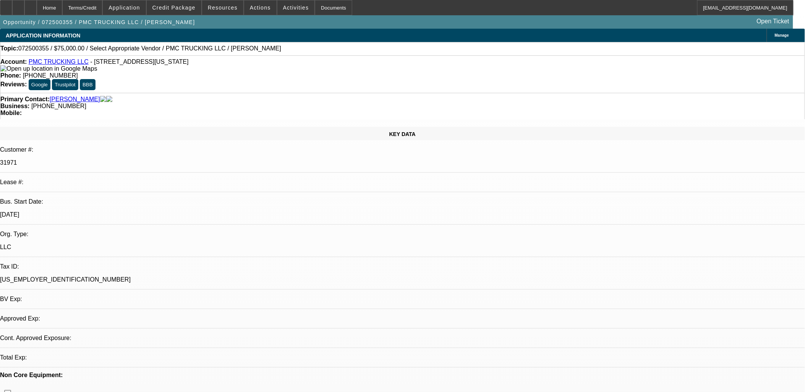
select select "2"
select select "0.1"
select select "1"
select select "2"
select select "4"
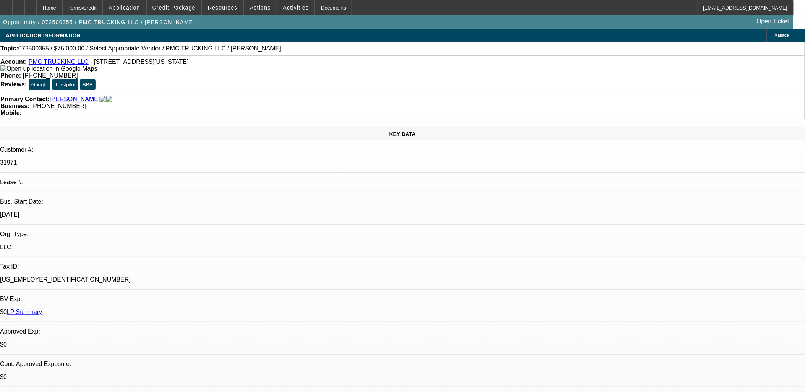
select select "0.1"
select select "2"
select select "0.1"
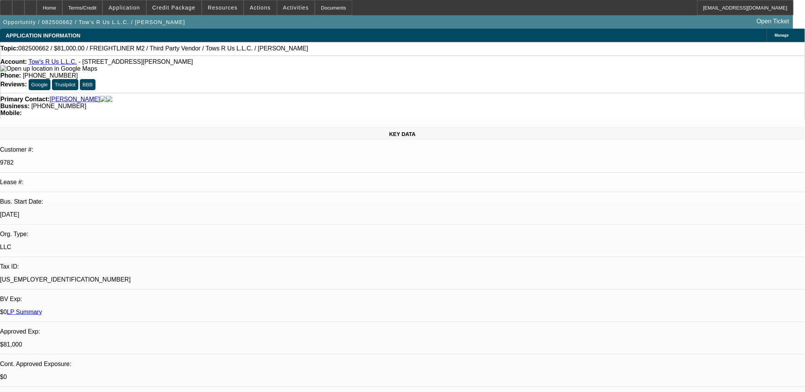
select select "2"
select select "0.1"
select select "2"
select select "0.1"
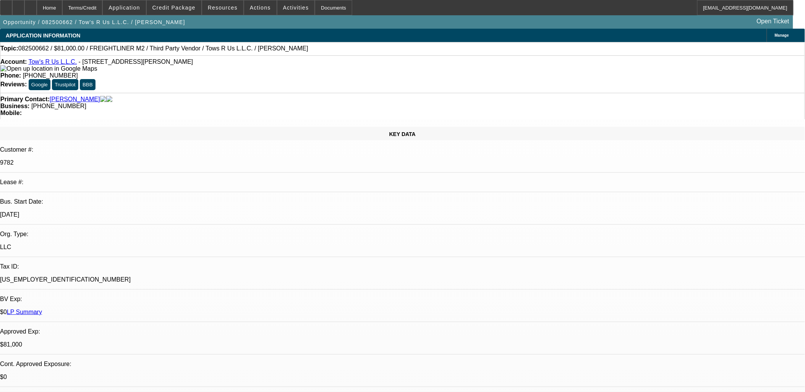
select select "0"
select select "2"
select select "0.1"
select select "1"
select select "2"
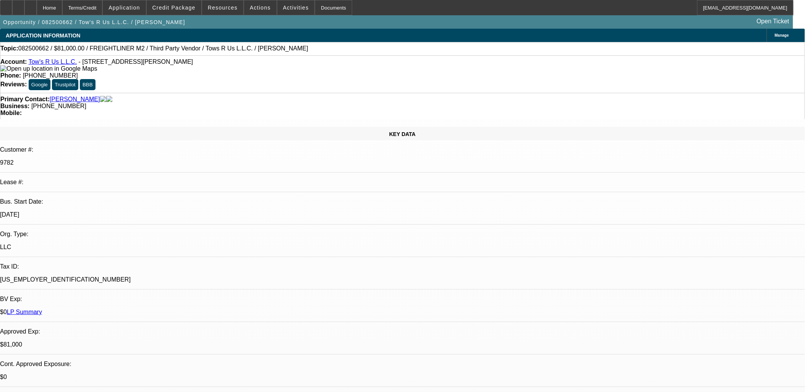
select select "4"
select select "1"
select select "2"
select select "4"
select select "1"
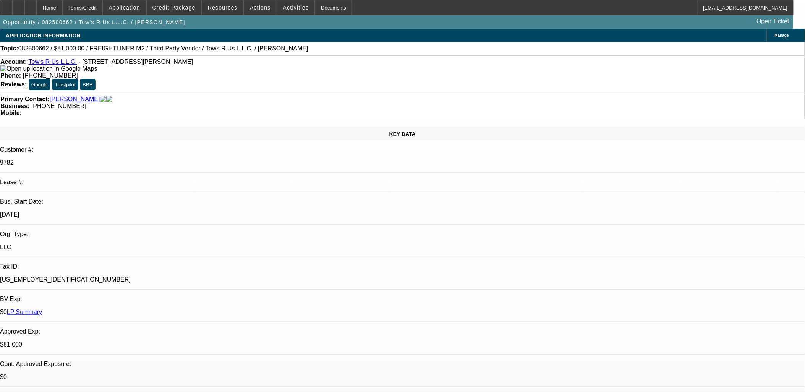
select select "2"
select select "4"
select select "1"
select select "2"
select select "4"
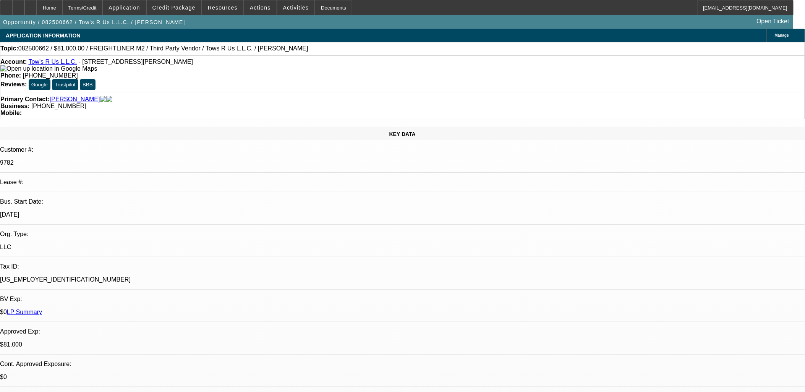
scroll to position [170, 0]
click at [188, 5] on span "Credit Package" at bounding box center [173, 8] width 43 height 6
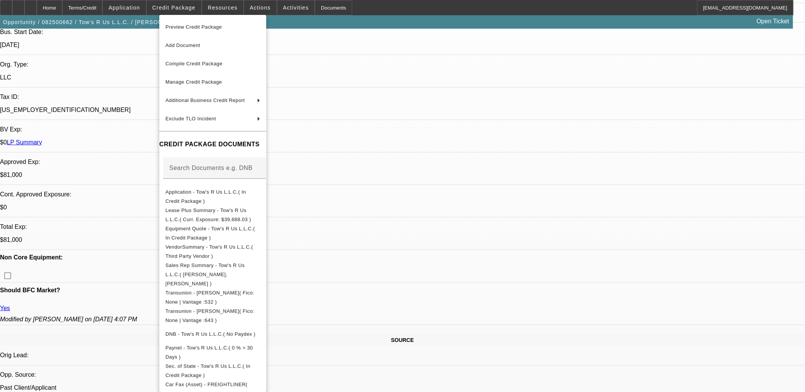
drag, startPoint x: 379, startPoint y: 204, endPoint x: 325, endPoint y: 203, distance: 53.8
click at [379, 204] on div at bounding box center [402, 196] width 805 height 392
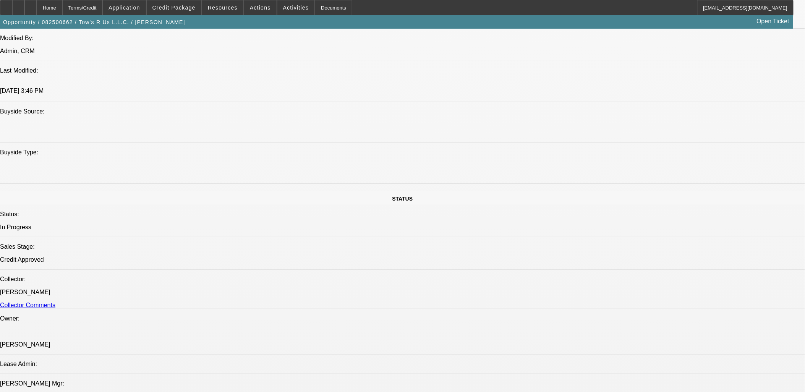
scroll to position [594, 0]
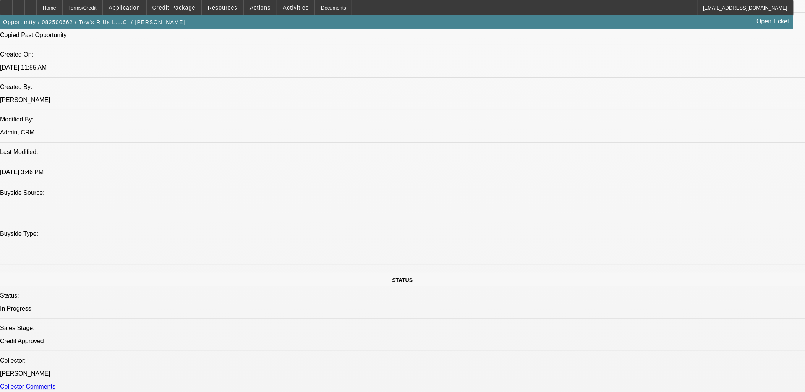
click at [180, 7] on span "Credit Package" at bounding box center [173, 8] width 43 height 6
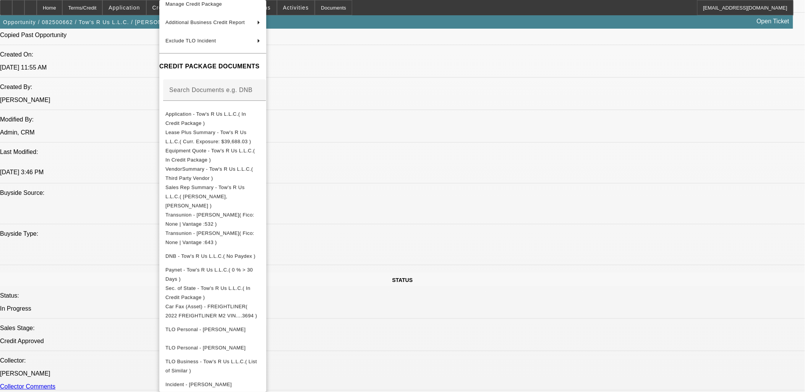
scroll to position [98, 0]
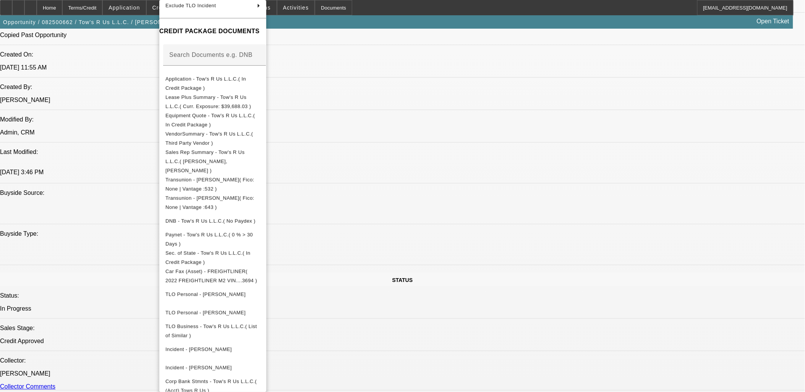
click at [113, 183] on div at bounding box center [402, 196] width 805 height 392
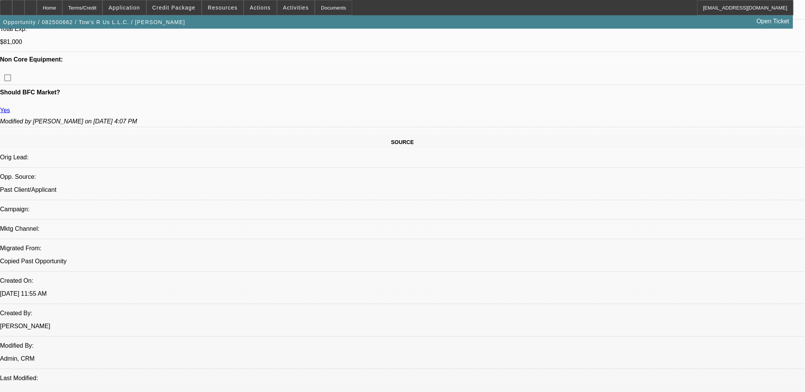
scroll to position [0, 0]
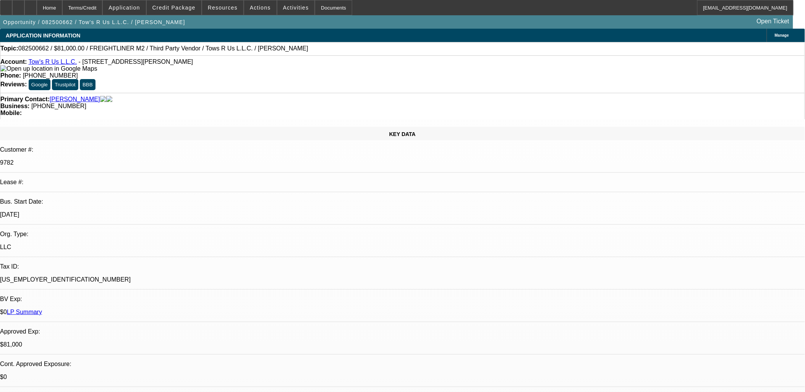
click at [110, 169] on div "KEY DATA Customer #: 9782 Lease #: Bus. Start Date: [DATE] Org. Type: LLC Tax I…" at bounding box center [402, 311] width 805 height 368
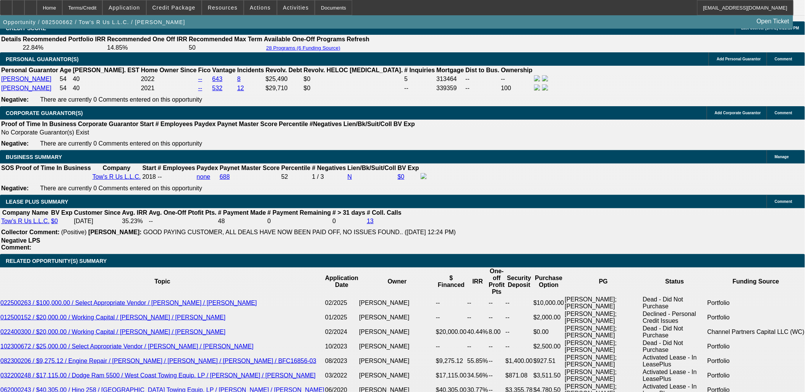
scroll to position [1230, 0]
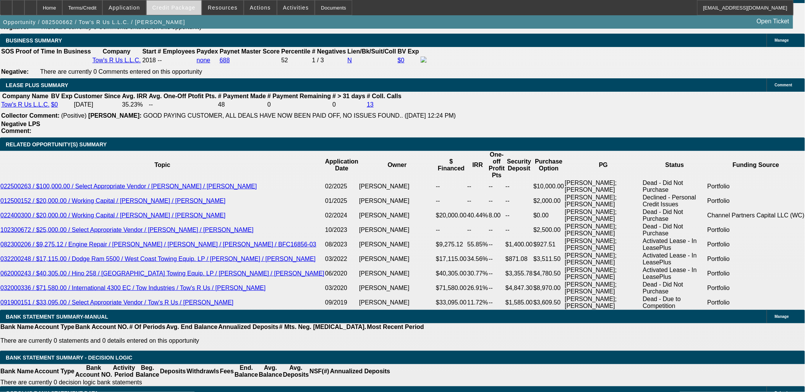
click at [175, 15] on span at bounding box center [174, 7] width 55 height 18
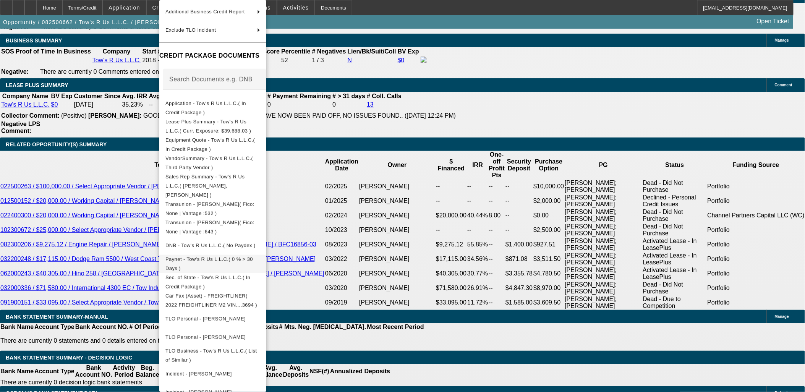
scroll to position [98, 0]
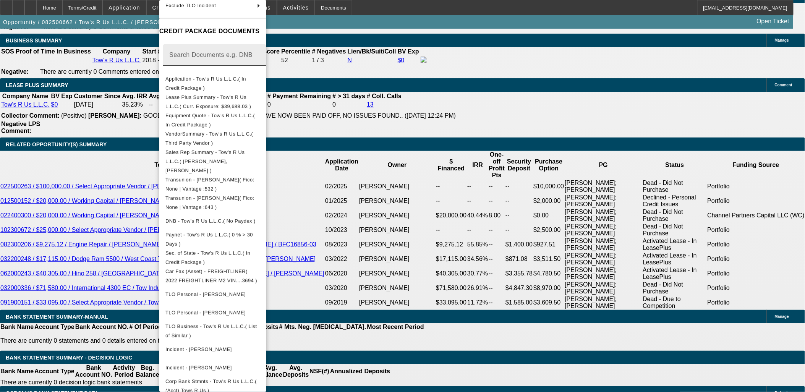
drag, startPoint x: 77, startPoint y: 249, endPoint x: 234, endPoint y: 53, distance: 250.9
click at [78, 243] on div at bounding box center [402, 196] width 805 height 392
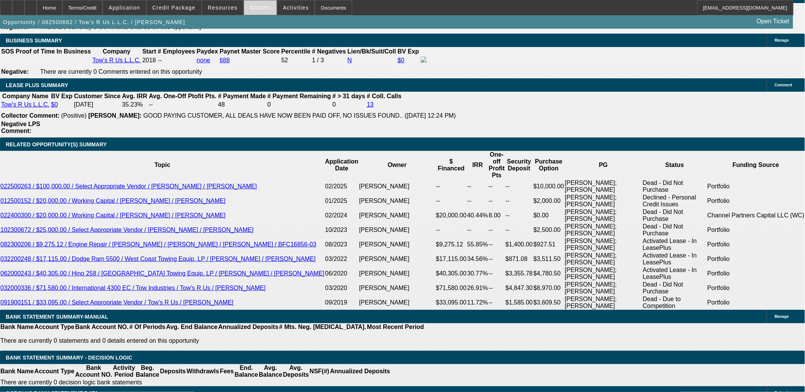
click at [259, 14] on span at bounding box center [260, 7] width 32 height 18
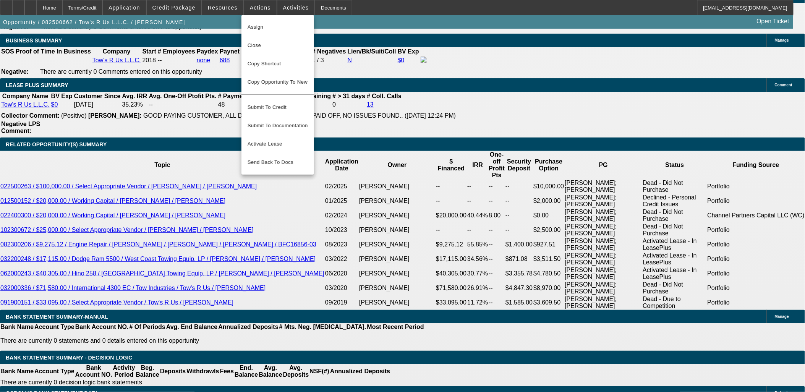
drag, startPoint x: 37, startPoint y: 229, endPoint x: 41, endPoint y: 233, distance: 5.1
click at [39, 230] on div at bounding box center [402, 196] width 805 height 392
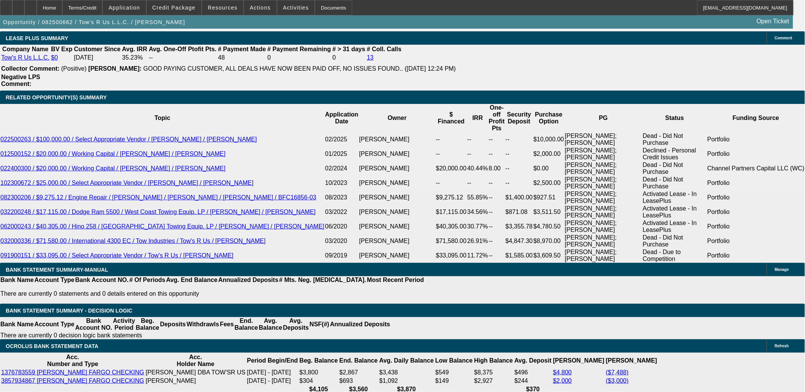
scroll to position [1315, 0]
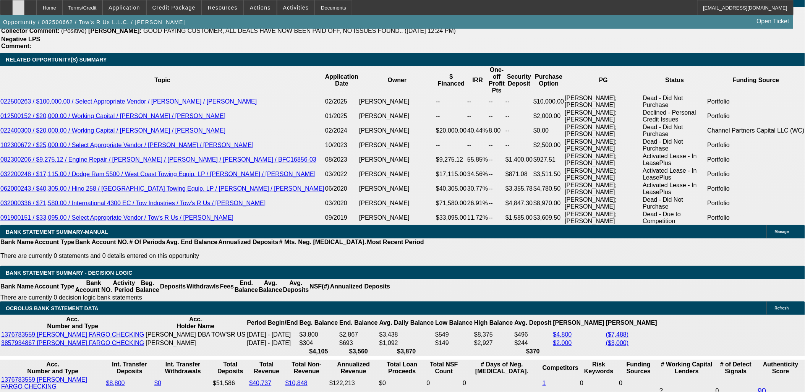
click at [18, 5] on icon at bounding box center [18, 5] width 0 height 0
click at [170, 6] on span "Credit Package" at bounding box center [173, 8] width 43 height 6
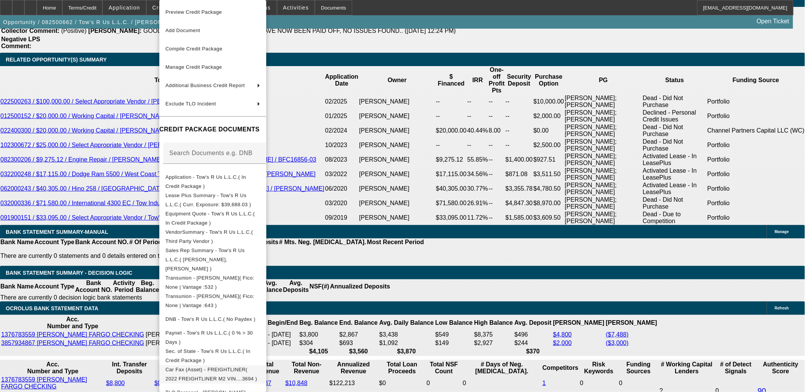
scroll to position [116, 0]
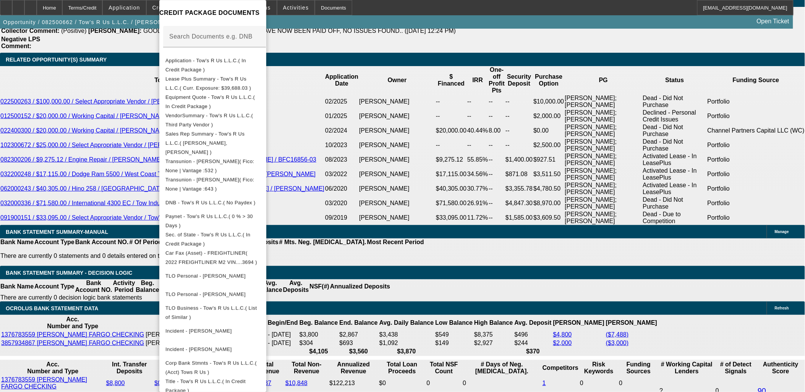
click at [612, 177] on div at bounding box center [402, 196] width 805 height 392
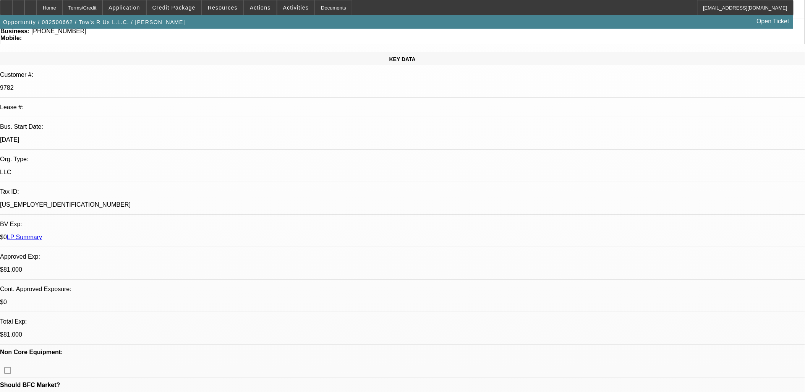
scroll to position [0, 0]
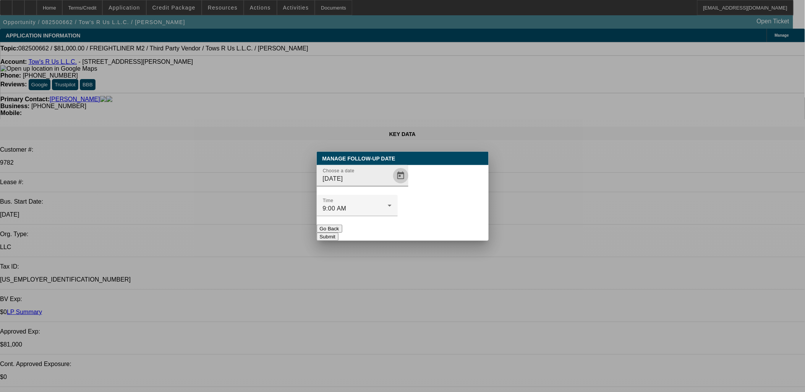
click at [392, 185] on span "Open calendar" at bounding box center [400, 176] width 18 height 18
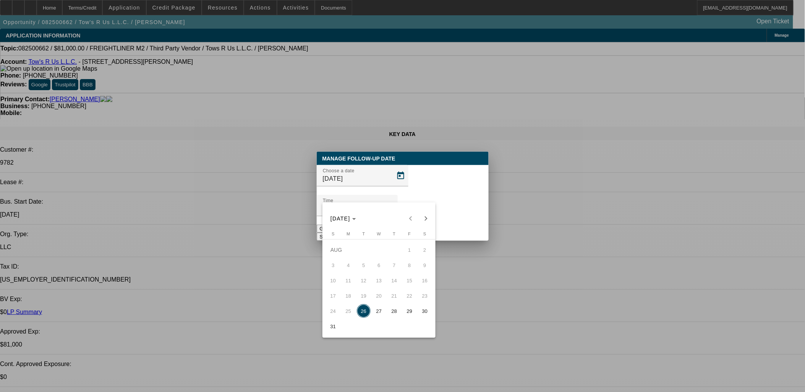
click at [375, 313] on span "27" at bounding box center [379, 311] width 14 height 14
type input "[DATE]"
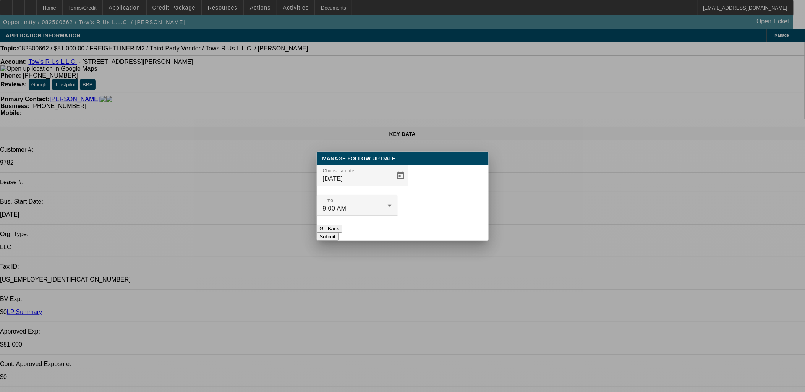
click at [338, 233] on button "Submit" at bounding box center [328, 237] width 22 height 8
